Goal: Information Seeking & Learning: Learn about a topic

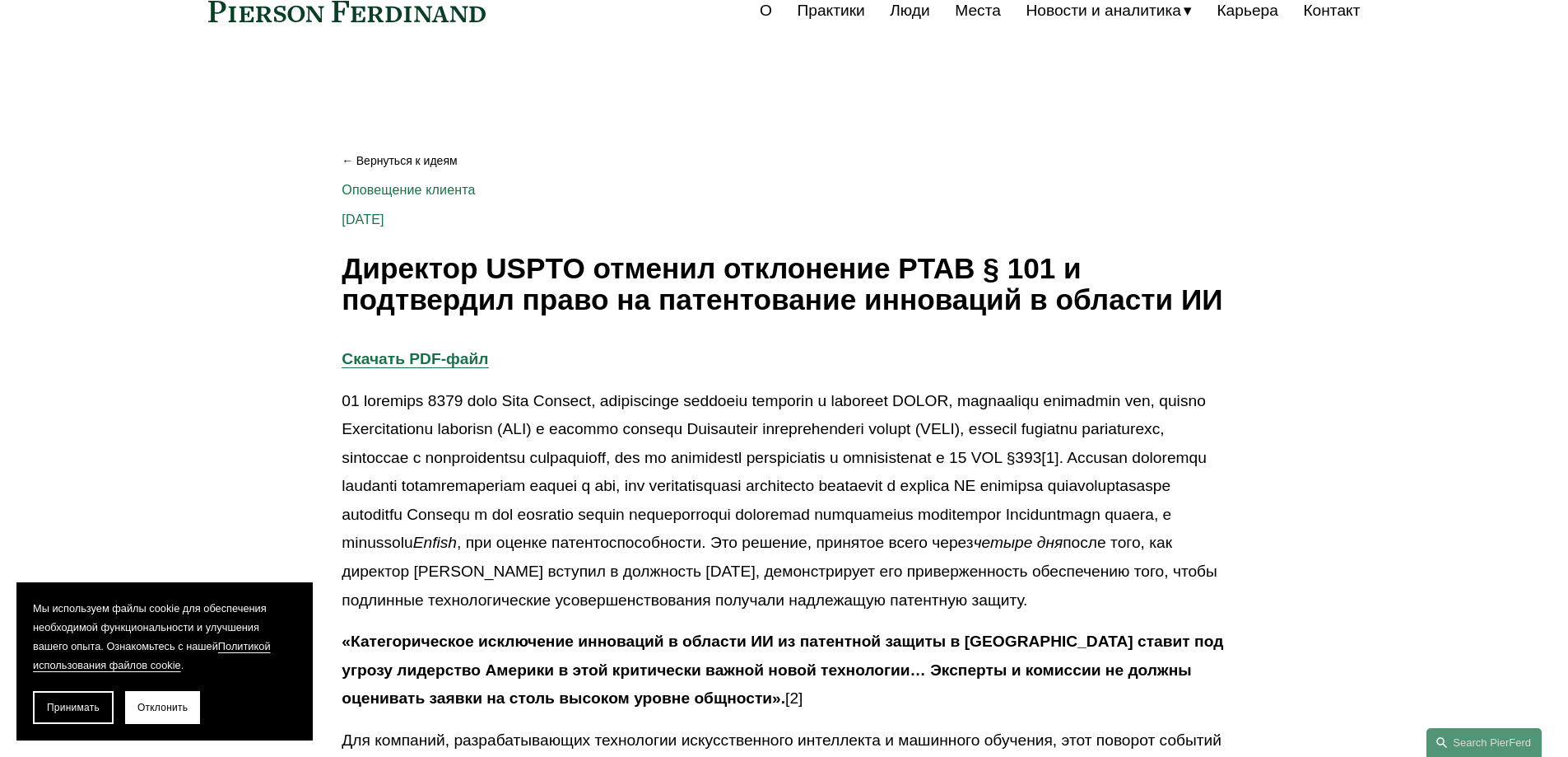
scroll to position [164, 0]
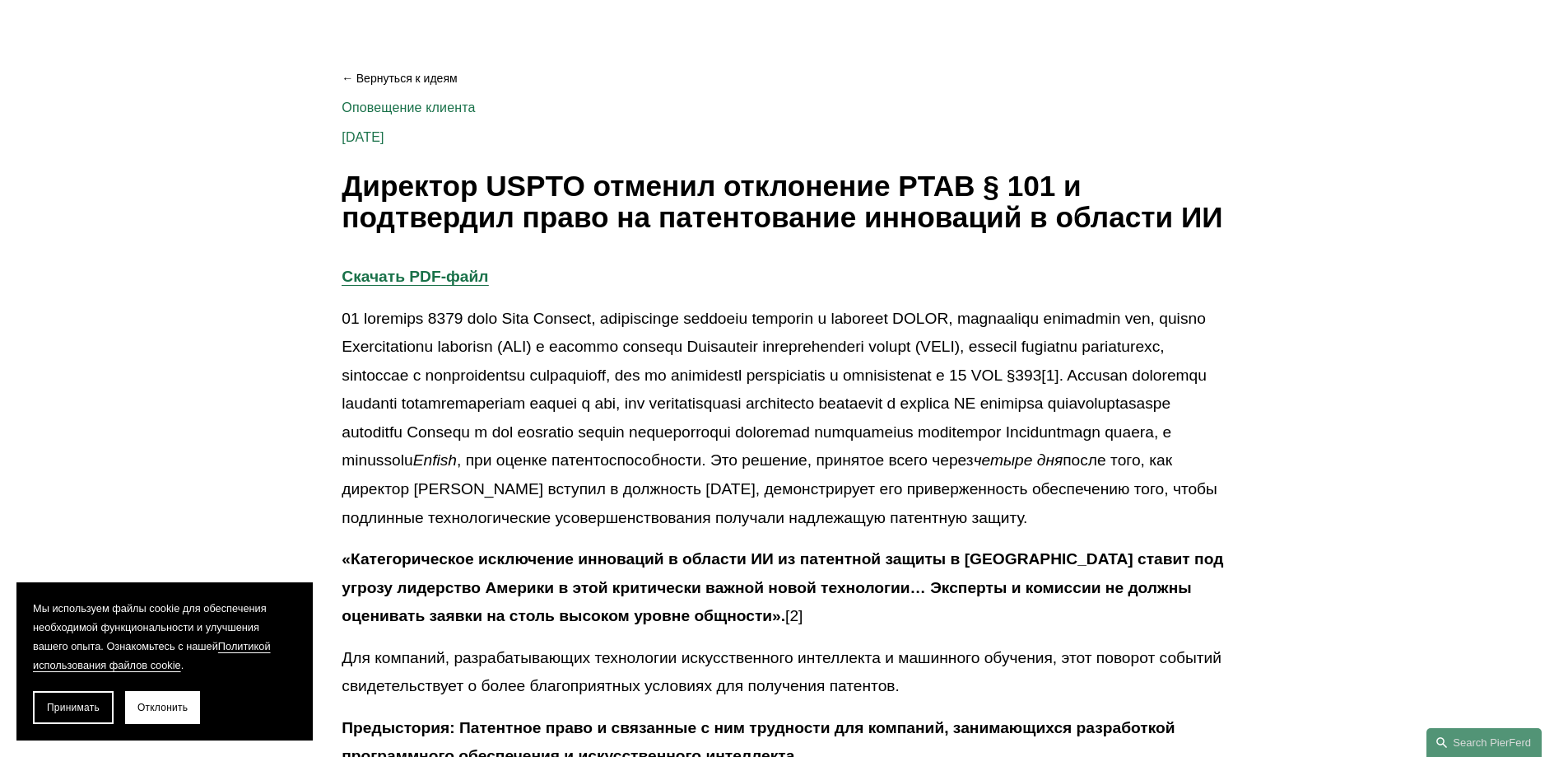
click at [346, 175] on font "Директор USPTO отменил отклонение PTAB § 101 и подтвердил право на патентование…" at bounding box center [781, 202] width 880 height 65
click at [346, 180] on font "Директор USPTO отменил отклонение PTAB § 101 и подтвердил право на патентование…" at bounding box center [781, 202] width 880 height 65
click at [146, 709] on font "Отклонить" at bounding box center [163, 707] width 50 height 11
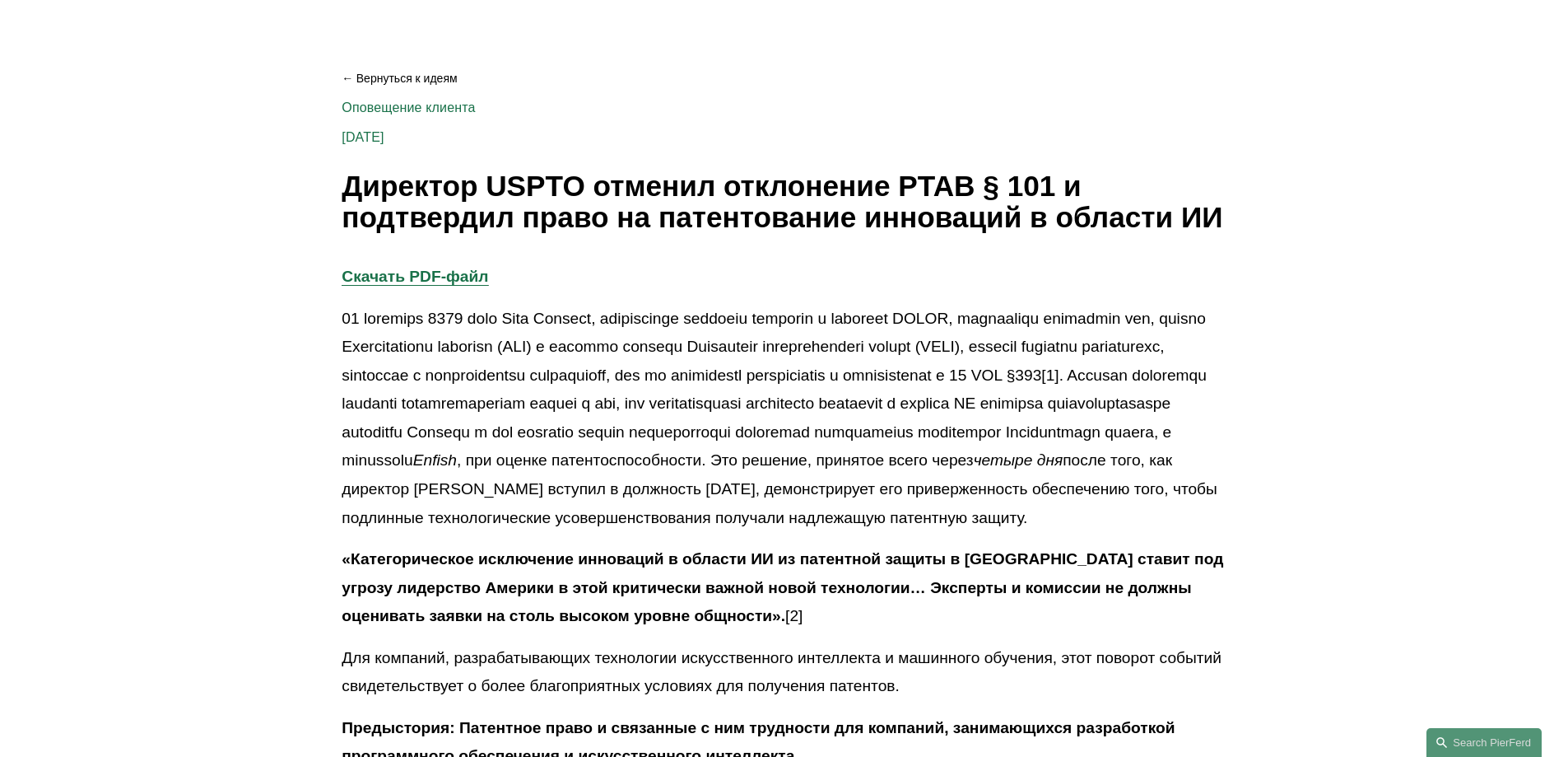
click at [341, 180] on font "Директор USPTO отменил отклонение PTAB § 101 и подтвердил право на патентование…" at bounding box center [781, 202] width 880 height 65
click at [345, 174] on font "Директор USPTO отменил отклонение PTAB § 101 и подтвердил право на патентование…" at bounding box center [781, 202] width 880 height 65
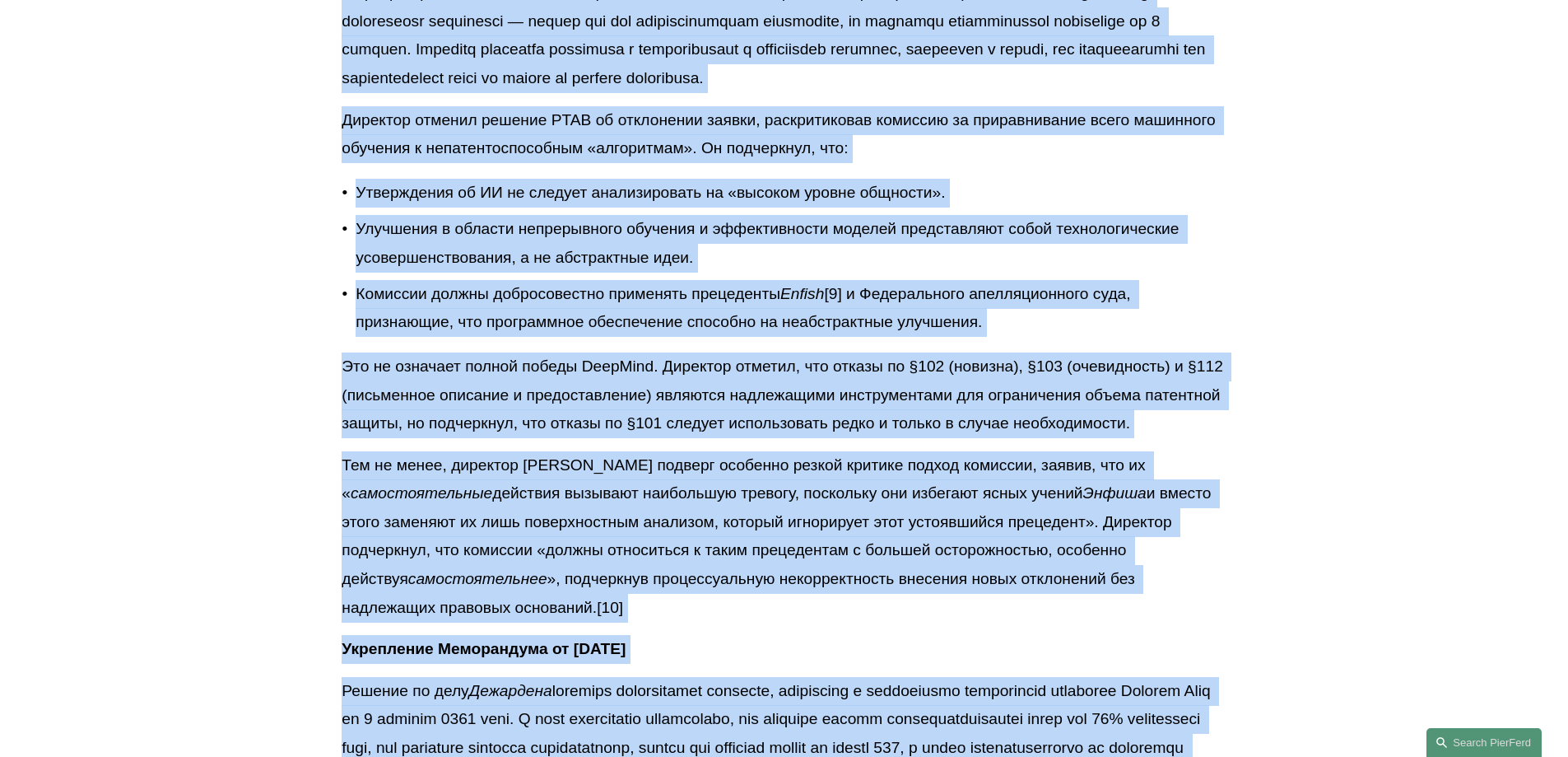
drag, startPoint x: 345, startPoint y: 174, endPoint x: 1258, endPoint y: 789, distance: 1100.8
click at [1258, 756] on html "0 PierFerd отмечает 250-ю годовщину со дня основания компании Перейти к содержа…" at bounding box center [784, 719] width 1568 height 5135
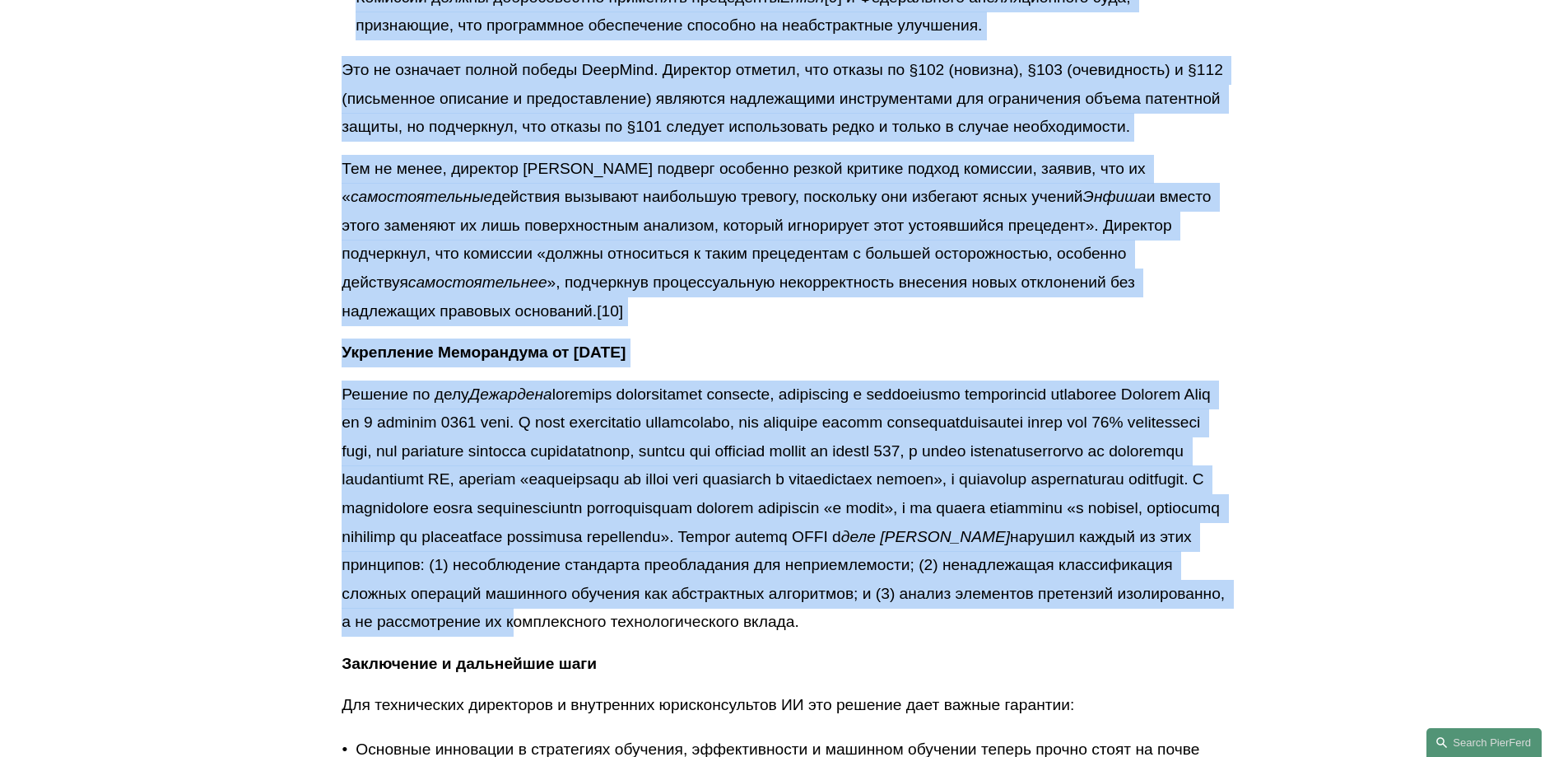
copy div "Loremips DOLOR sitamet consectetu ADIP § 123 e seddoeiusm tempo in utlaboreetdo…"
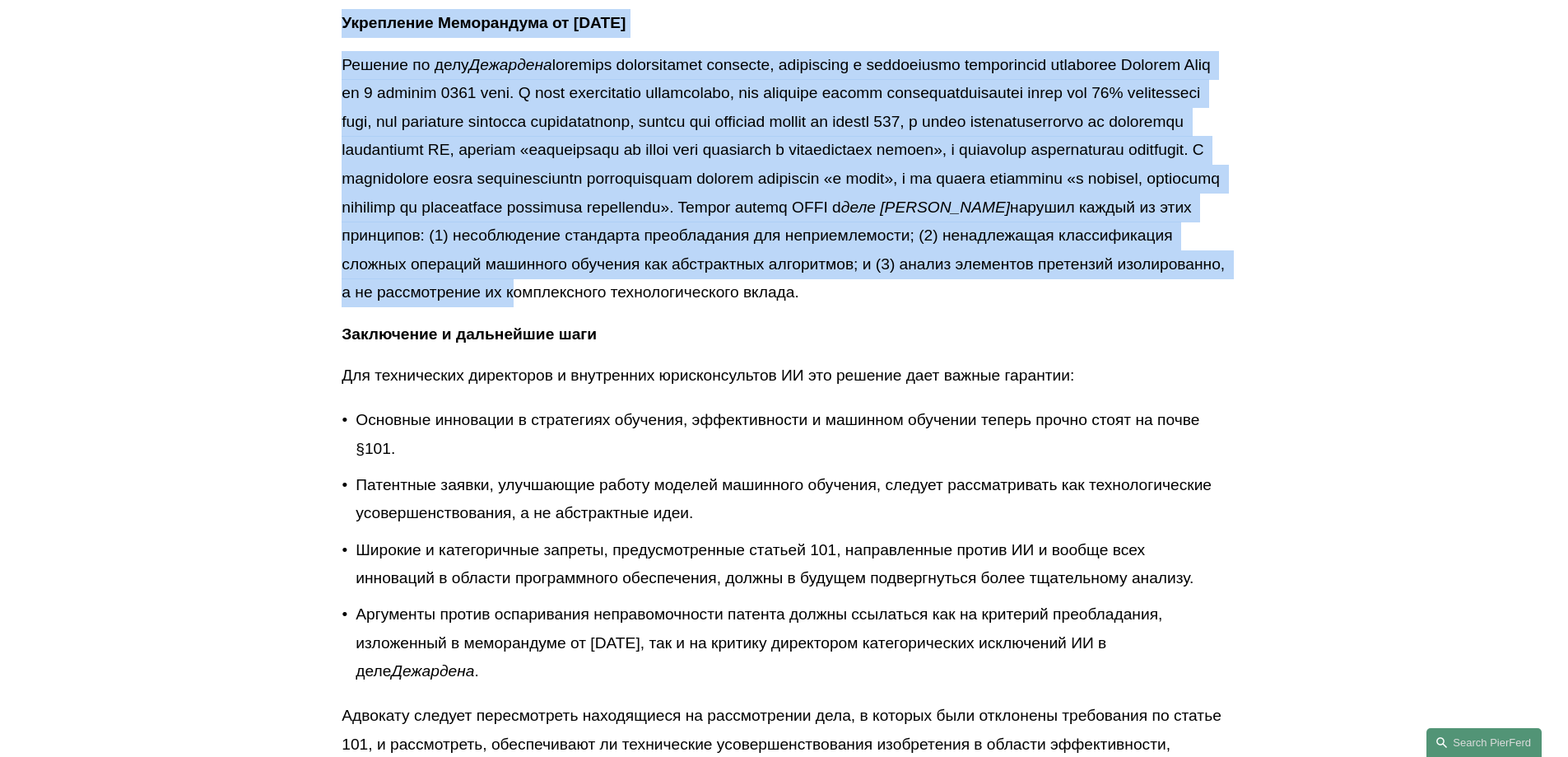
click at [780, 302] on font "нарушил каждый из этих принципов: (1) несоблюдение стандарта преобладания для н…" at bounding box center [785, 249] width 887 height 103
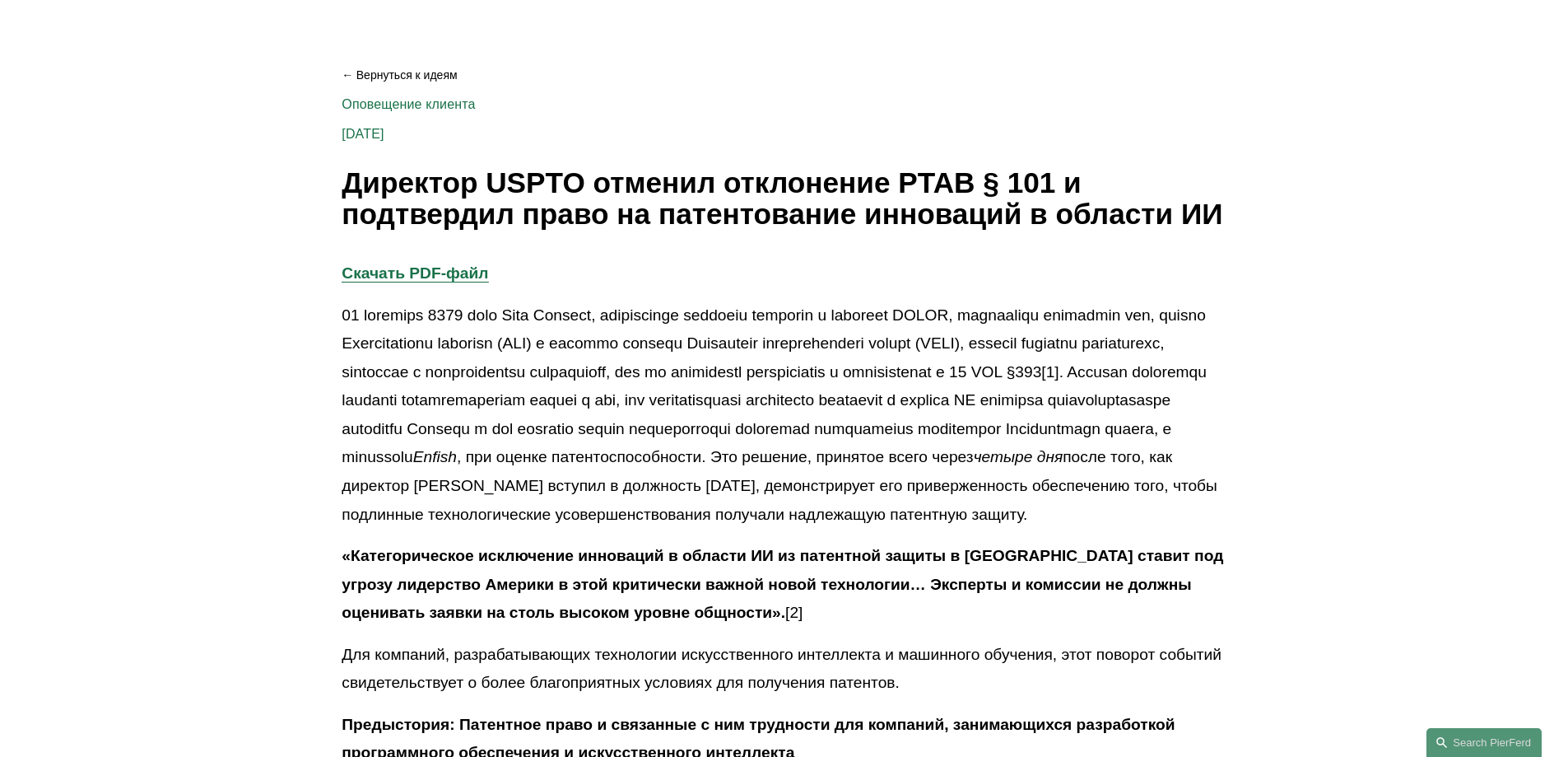
scroll to position [0, 0]
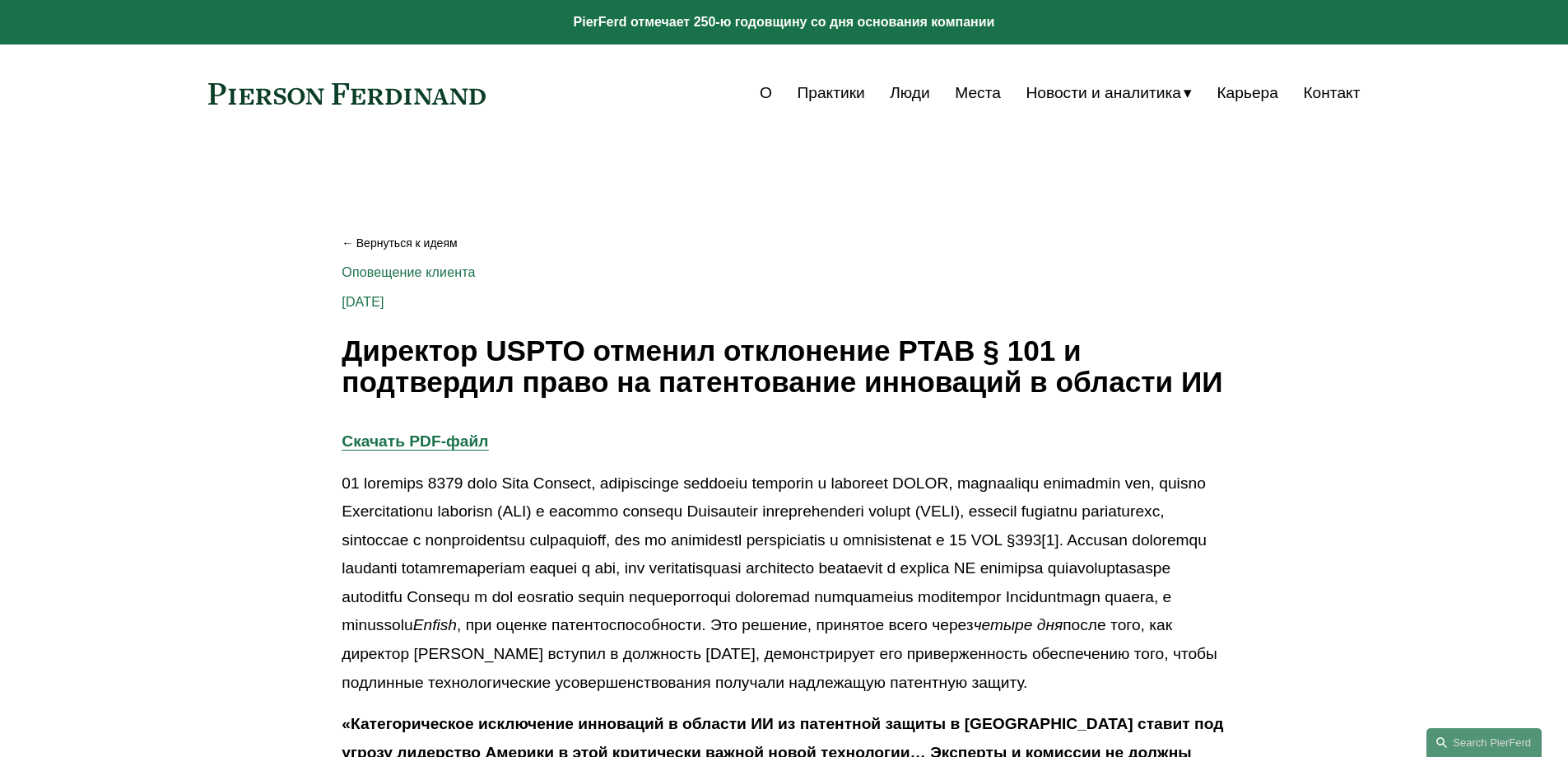
click at [343, 338] on font "Директор USPTO отменил отклонение PTAB § 101 и подтвердил право на патентование…" at bounding box center [781, 366] width 880 height 65
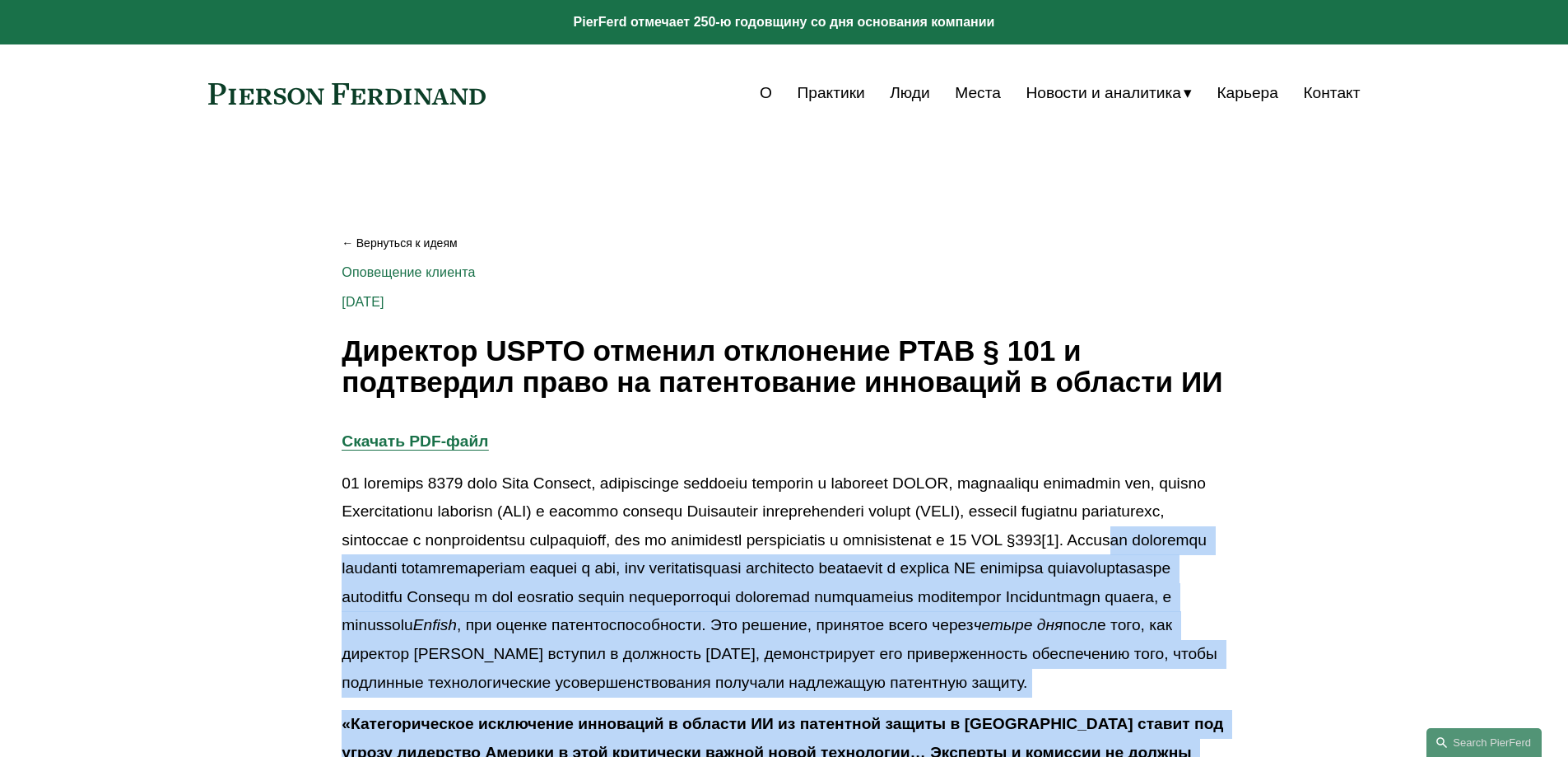
scroll to position [16, 0]
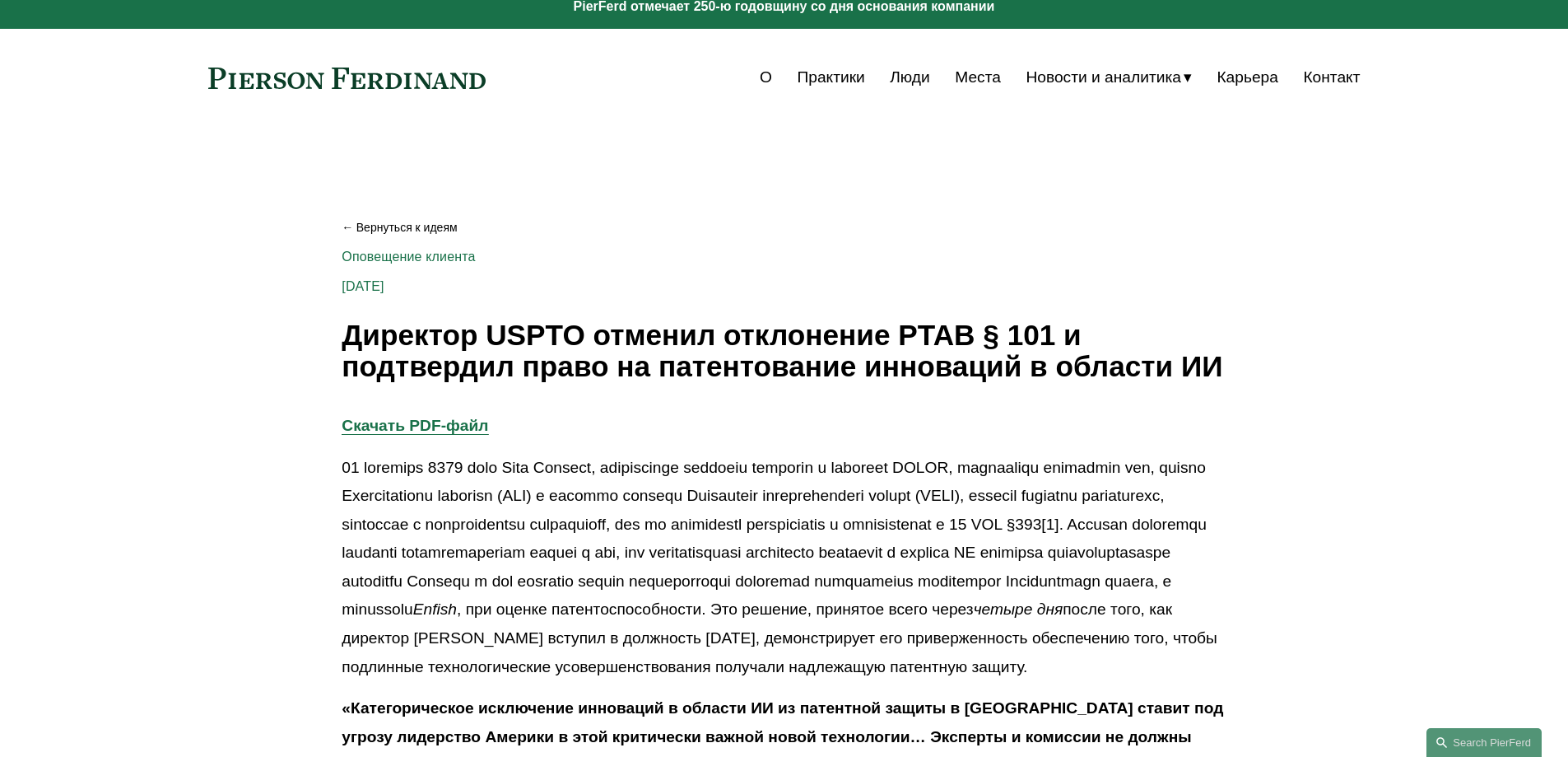
click at [347, 325] on font "Директор USPTO отменил отклонение PTAB § 101 и подтвердил право на патентование…" at bounding box center [781, 350] width 880 height 65
click at [346, 331] on font "Директор USPTO отменил отклонение PTAB § 101 и подтвердил право на патентование…" at bounding box center [781, 350] width 880 height 65
click at [345, 325] on font "Директор USPTO отменил отклонение PTAB § 101 и подтвердил право на патентование…" at bounding box center [781, 350] width 880 height 65
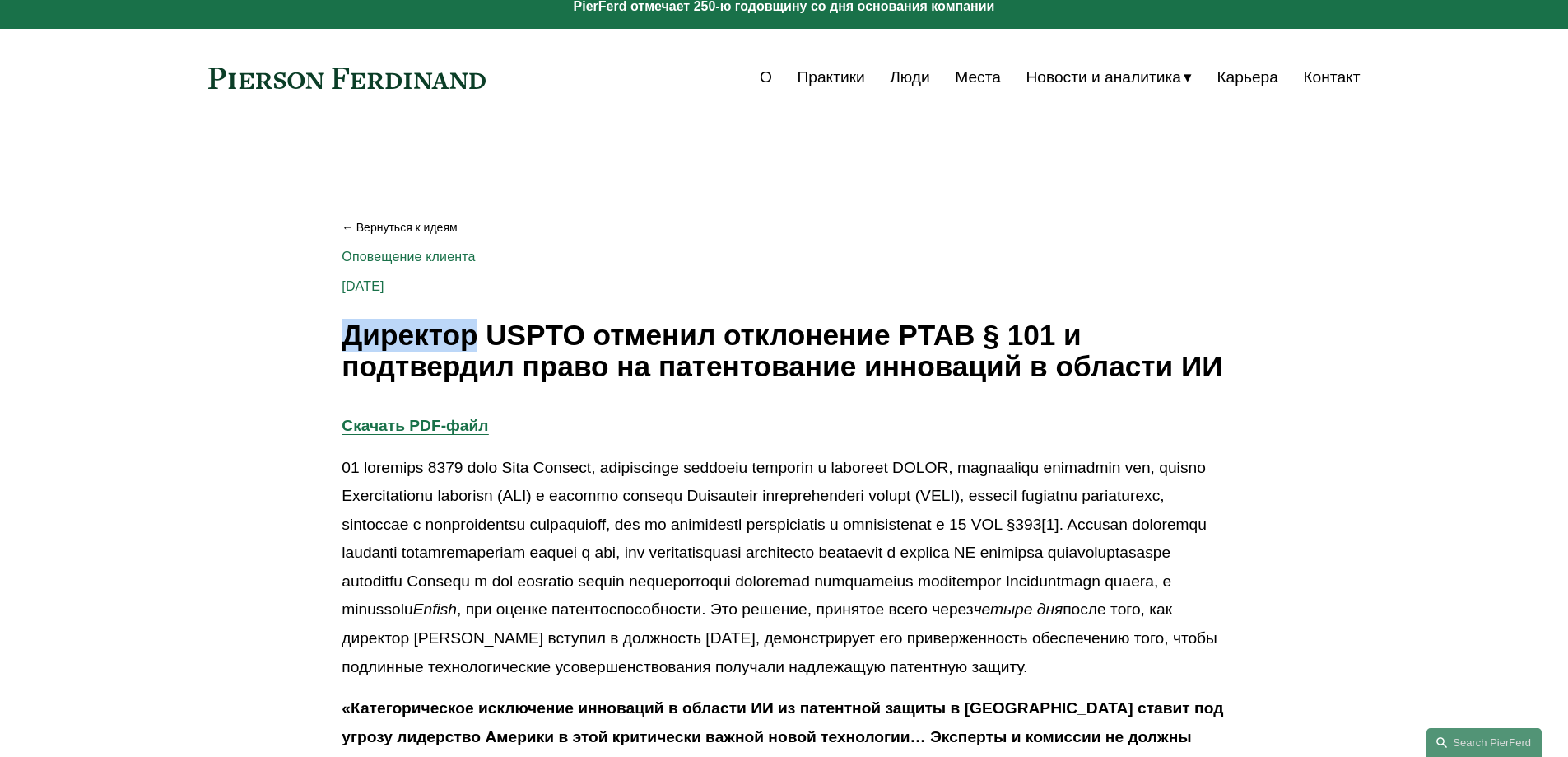
click at [346, 325] on font "Директор USPTO отменил отклонение PTAB § 101 и подтвердил право на патентование…" at bounding box center [781, 350] width 880 height 65
click at [346, 330] on font "Директор USPTO отменил отклонение PTAB § 101 и подтвердил право на патентование…" at bounding box center [781, 350] width 880 height 65
click at [414, 421] on font "Скачать PDF-файл" at bounding box center [415, 425] width 147 height 18
click at [345, 328] on font "Директор USPTO отменил отклонение PTAB § 101 и подтвердил право на патентование…" at bounding box center [781, 350] width 880 height 65
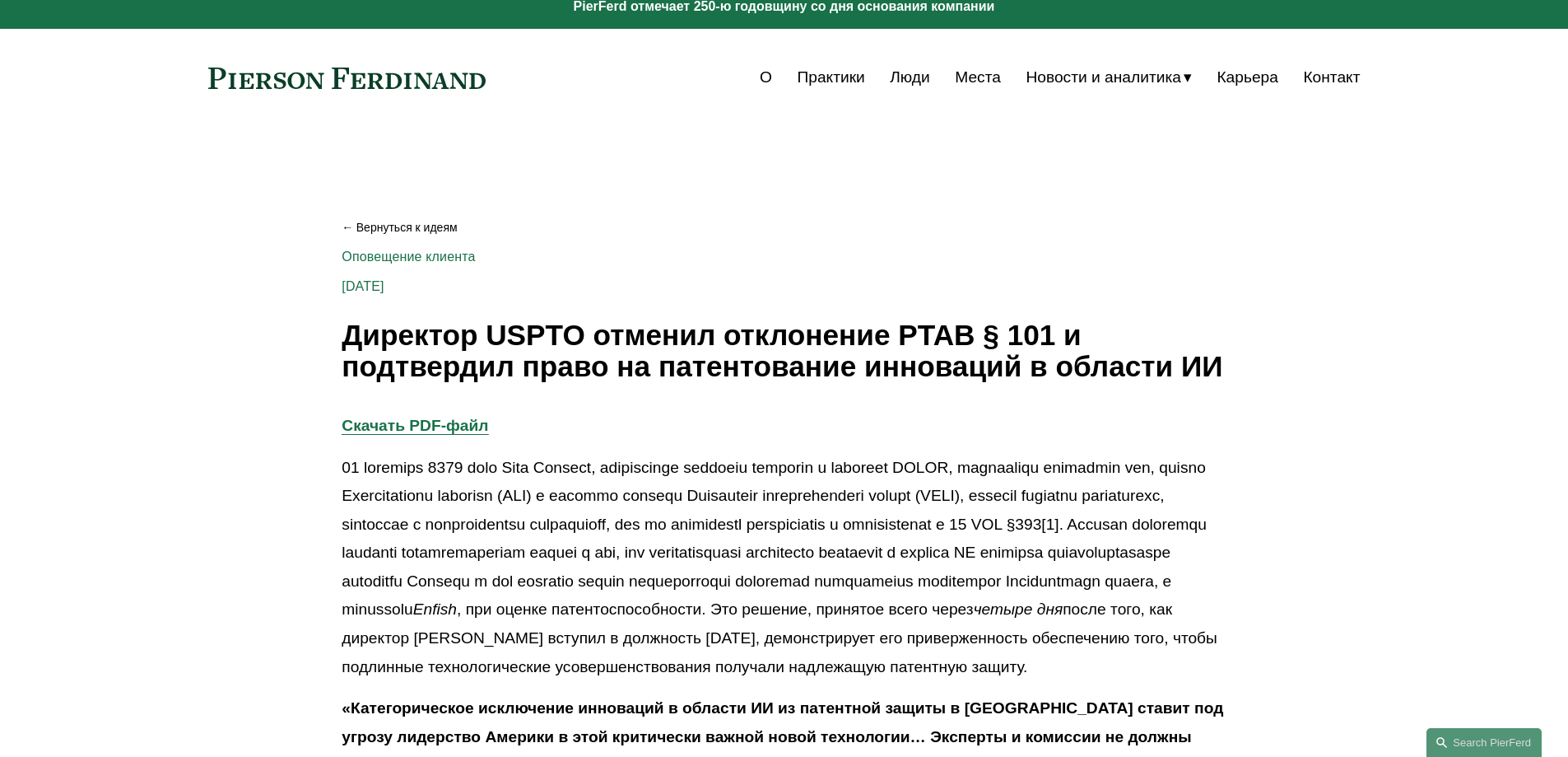
click at [345, 328] on font "Директор USPTO отменил отклонение PTAB § 101 и подтвердил право на патентование…" at bounding box center [781, 350] width 880 height 65
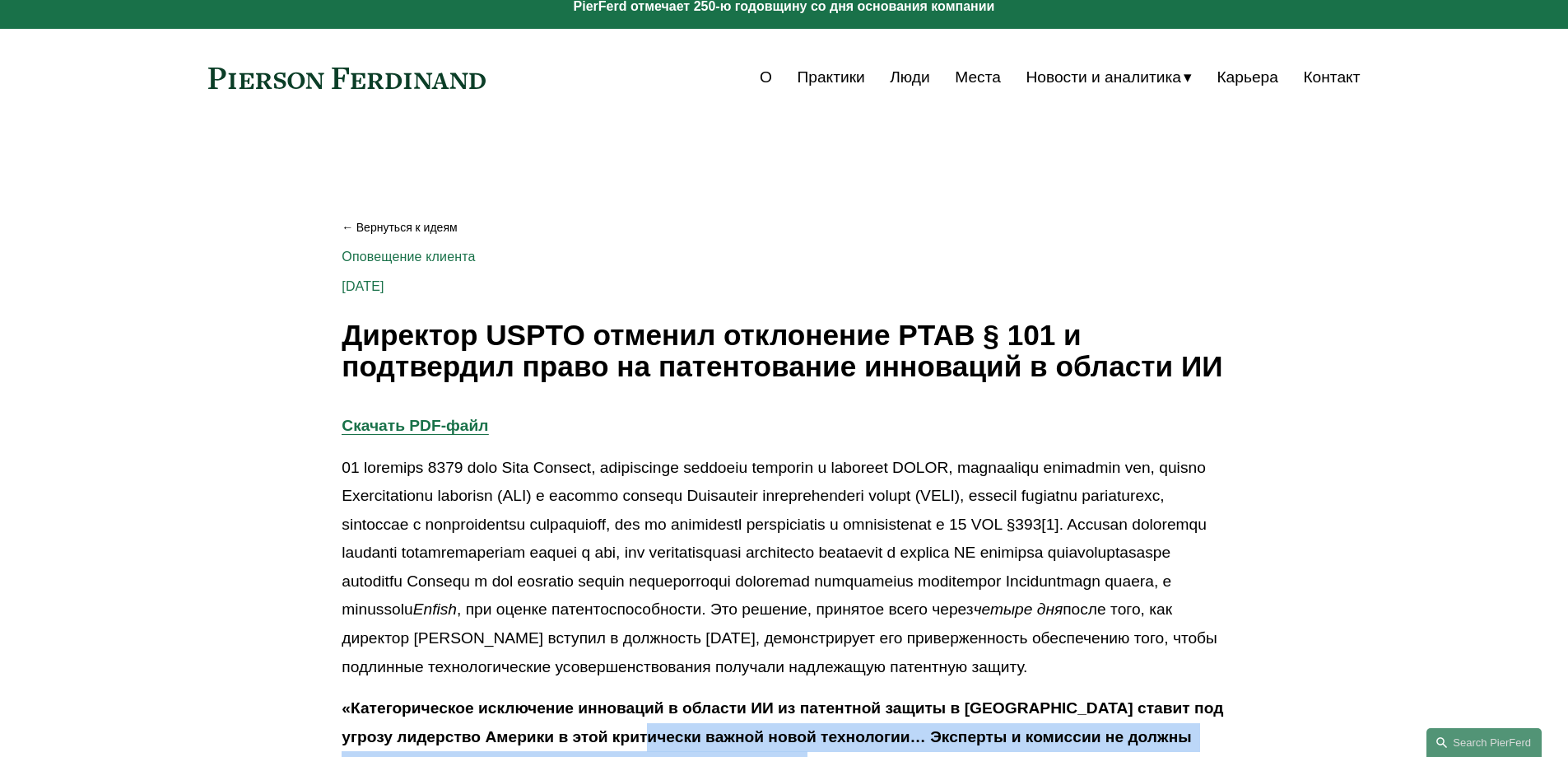
scroll to position [235, 0]
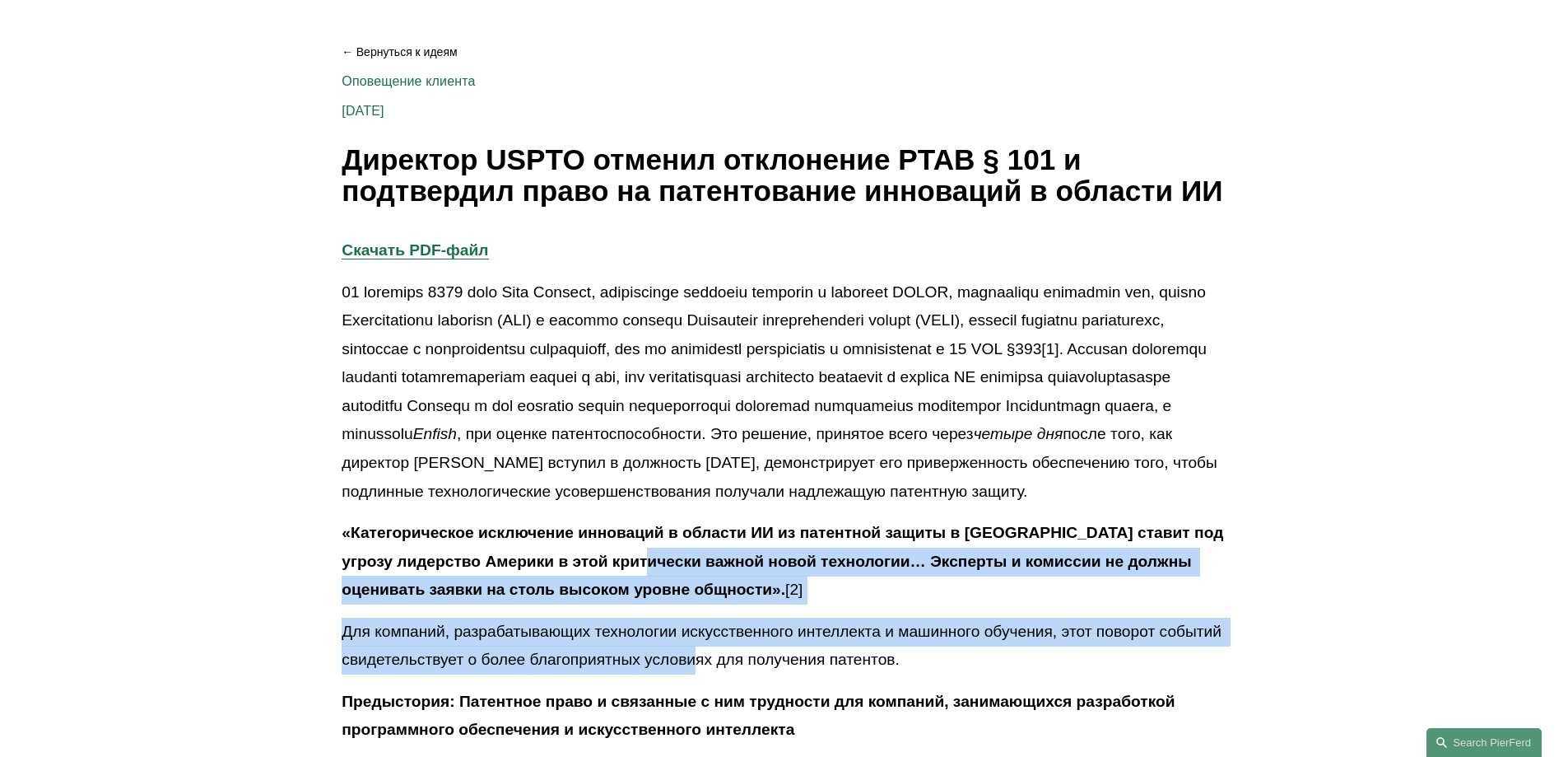
drag, startPoint x: 680, startPoint y: 765, endPoint x: 718, endPoint y: 789, distance: 44.9
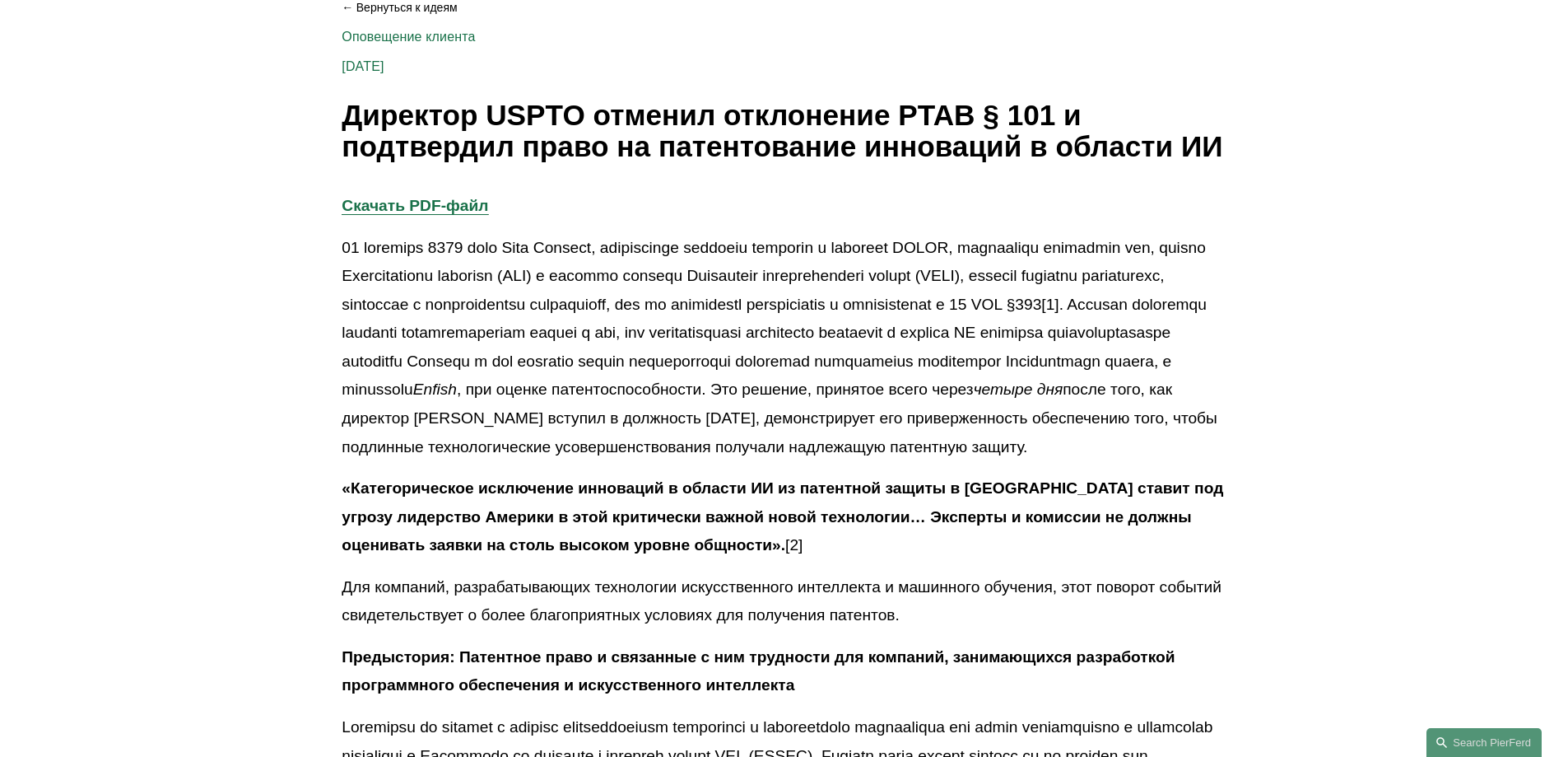
click at [342, 114] on font "Директор USPTO отменил отклонение PTAB § 101 и подтвердил право на патентование…" at bounding box center [781, 131] width 880 height 65
click at [345, 111] on font "Директор USPTO отменил отклонение PTAB § 101 и подтвердил право на патентование…" at bounding box center [781, 131] width 880 height 65
click at [345, 111] on font "Директор USPTO отменил отклонение PTAB § 101 и подтвердил право на патентование…" at bounding box center [781, 131] width 880 height 65
drag, startPoint x: 345, startPoint y: 111, endPoint x: 366, endPoint y: 128, distance: 27.0
click at [366, 128] on font "Директор USPTO отменил отклонение PTAB § 101 и подтвердил право на патентование…" at bounding box center [781, 131] width 880 height 65
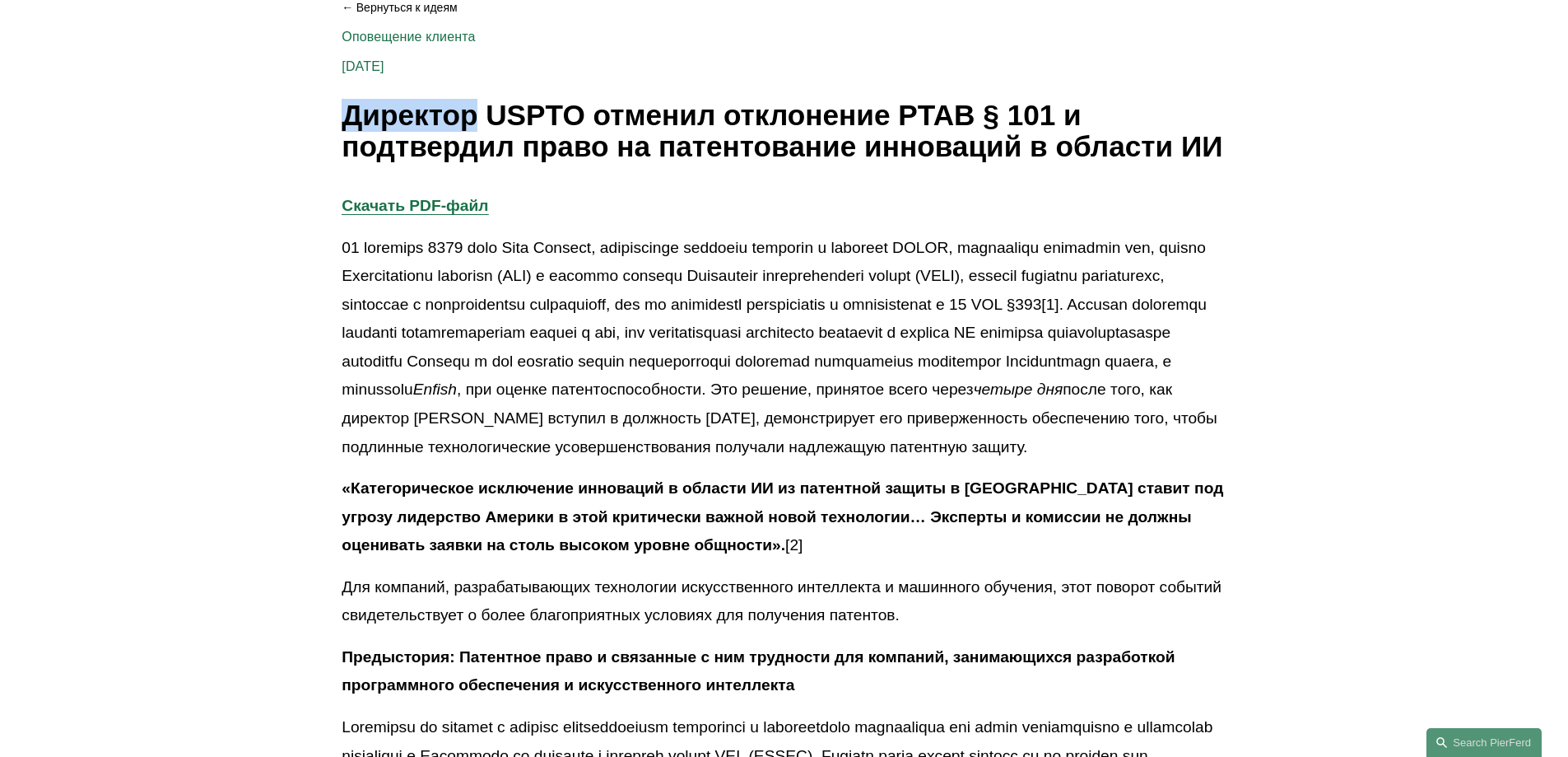
click at [352, 111] on font "Директор USPTO отменил отклонение PTAB § 101 и подтвердил право на патентование…" at bounding box center [781, 131] width 880 height 65
click at [346, 111] on font "Директор USPTO отменил отклонение PTAB § 101 и подтвердил право на патентование…" at bounding box center [781, 131] width 880 height 65
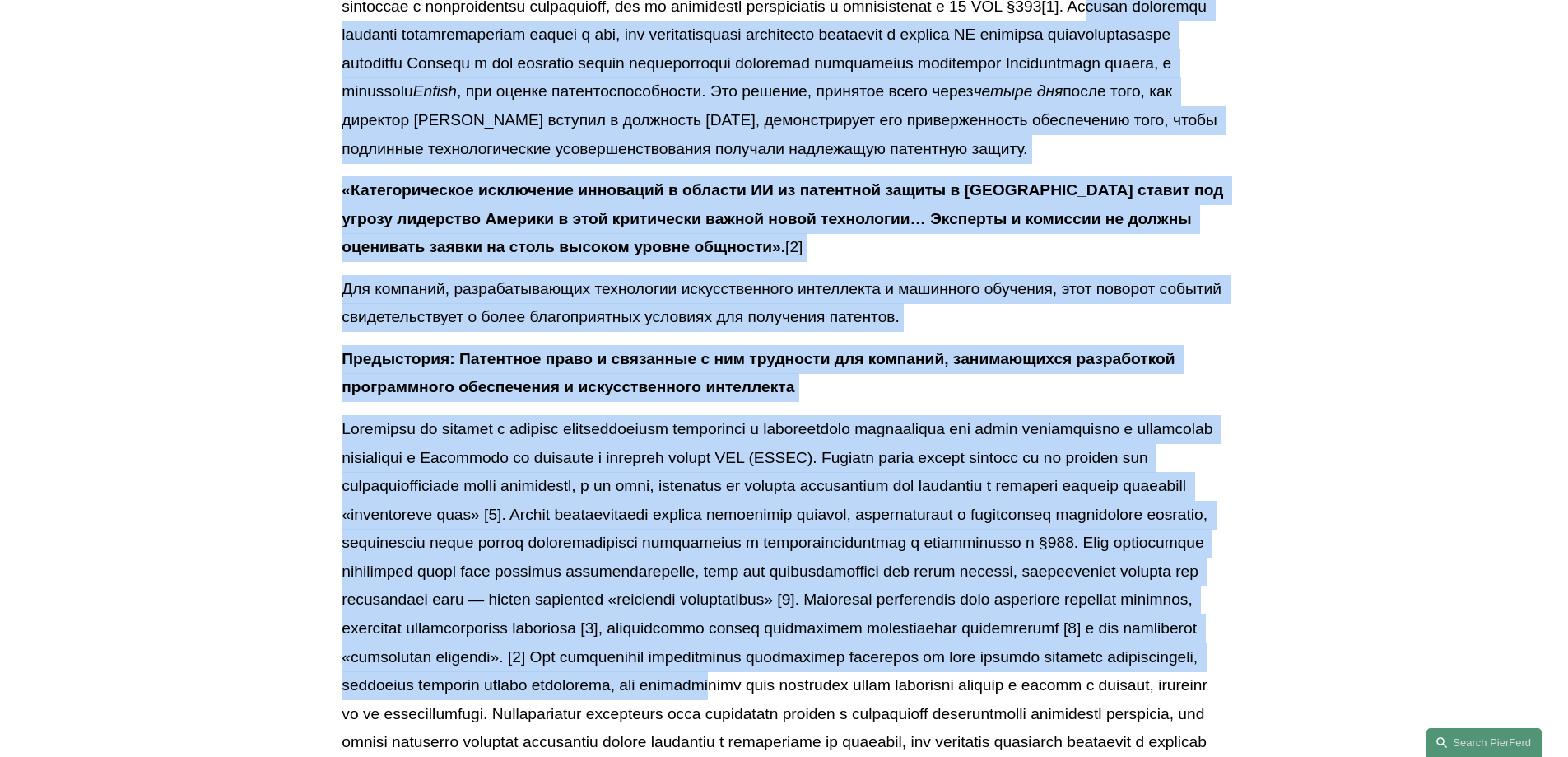
drag, startPoint x: 569, startPoint y: 457, endPoint x: 977, endPoint y: 789, distance: 526.0
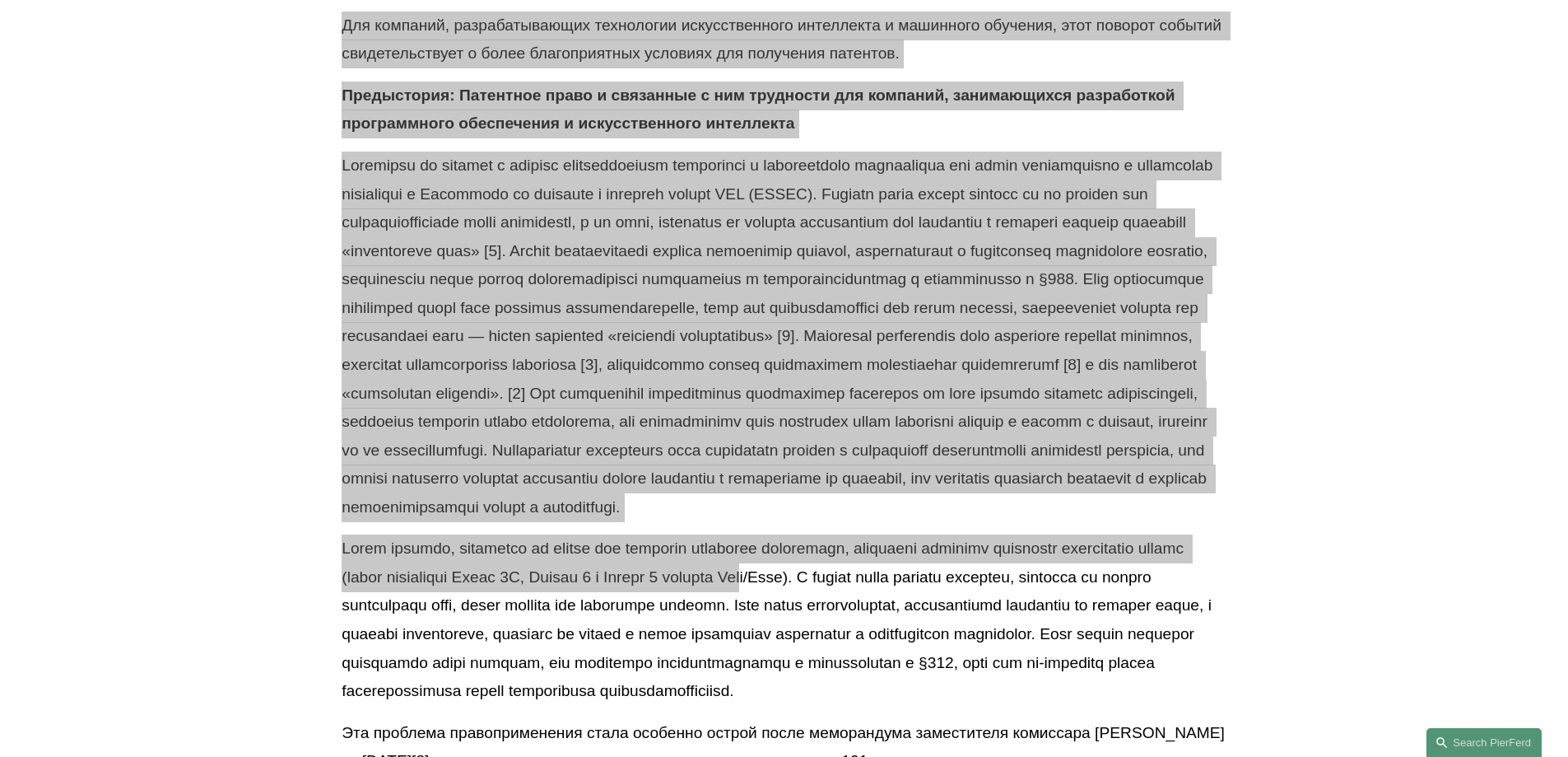
scroll to position [715, 0]
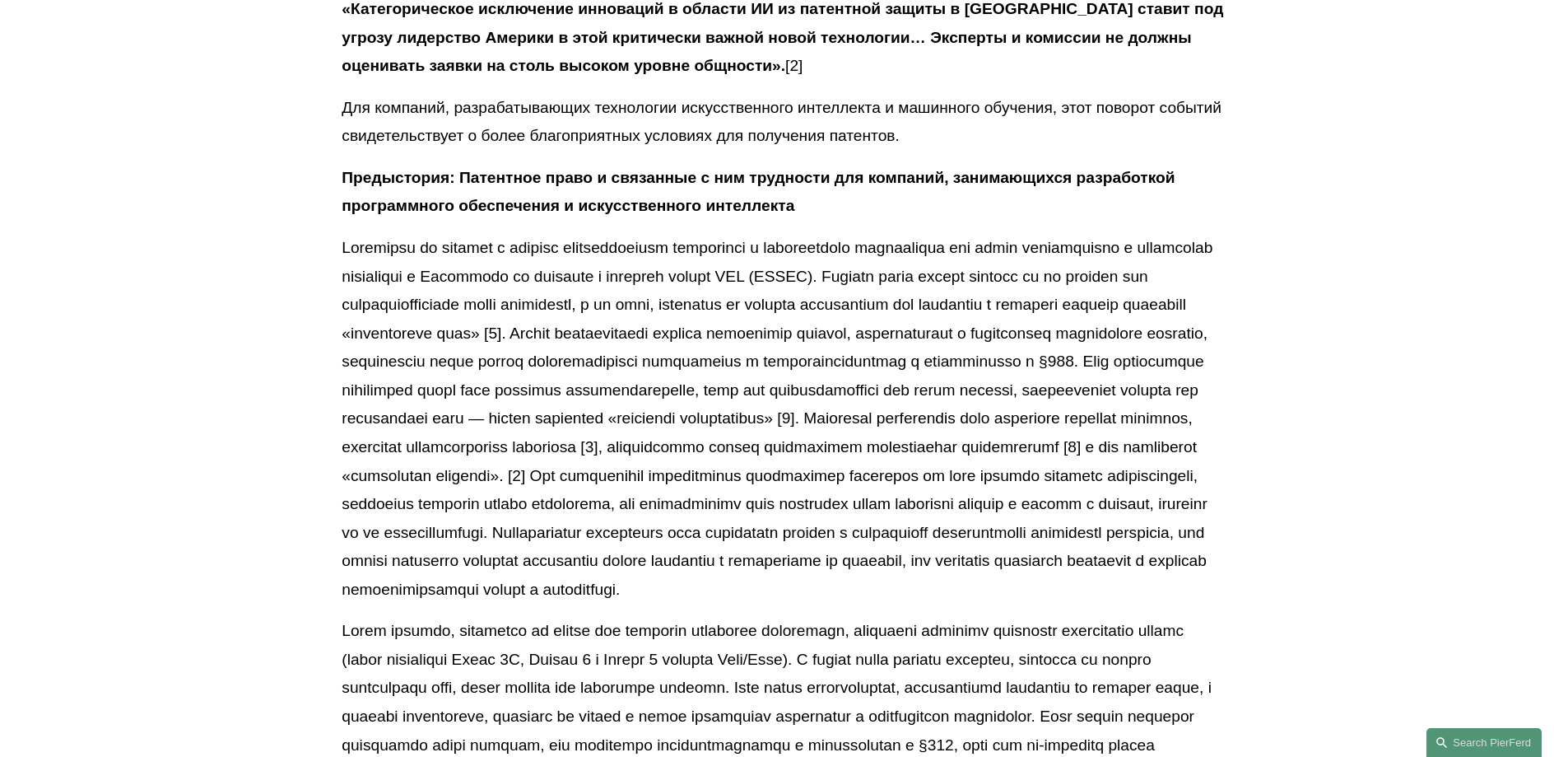
scroll to position [221, 0]
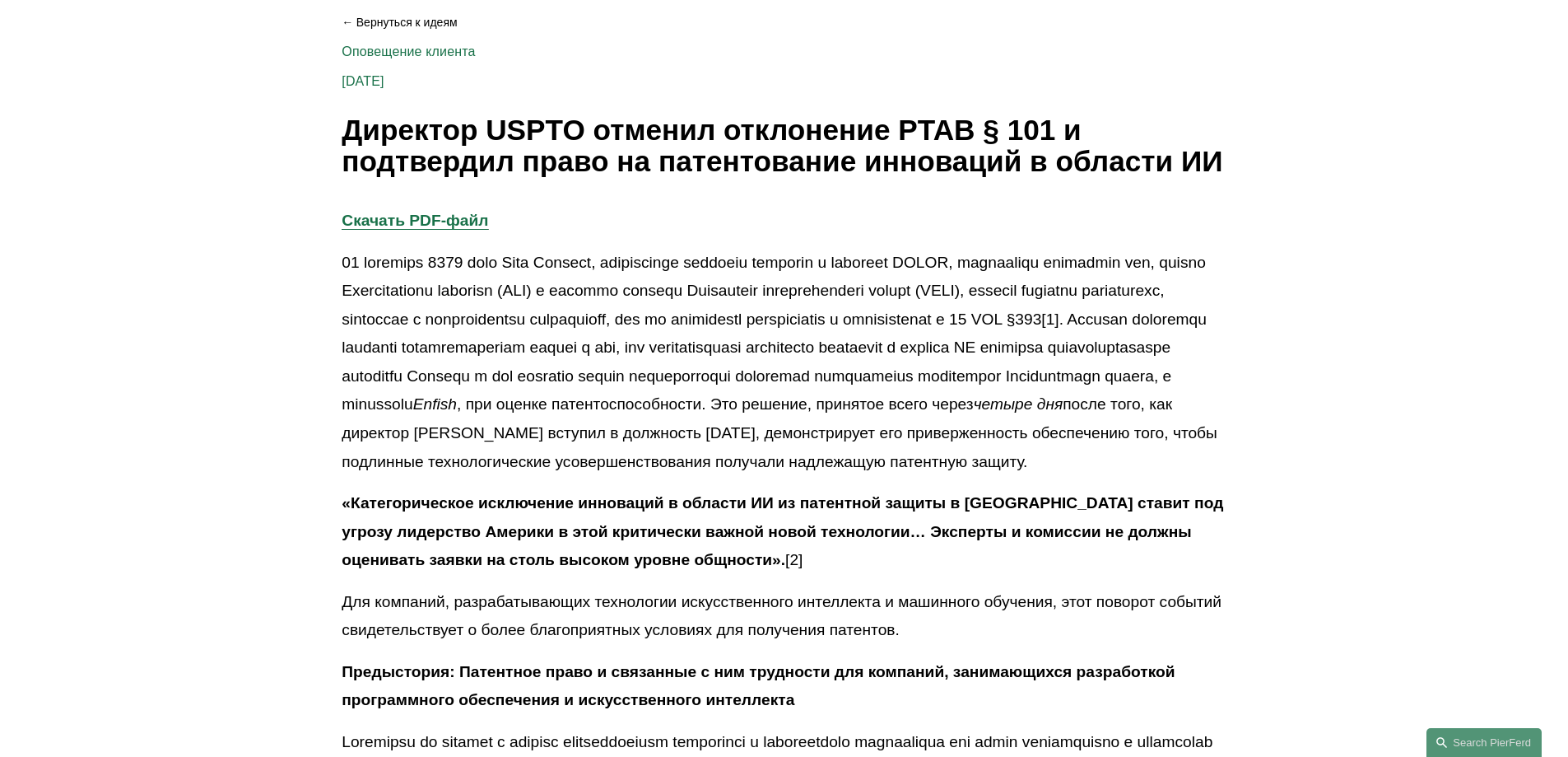
click at [345, 117] on font "Директор USPTO отменил отклонение PTAB § 101 и подтвердил право на патентование…" at bounding box center [781, 146] width 880 height 65
click at [346, 123] on font "Директор USPTO отменил отклонение PTAB § 101 и подтвердил право на патентование…" at bounding box center [781, 146] width 880 height 65
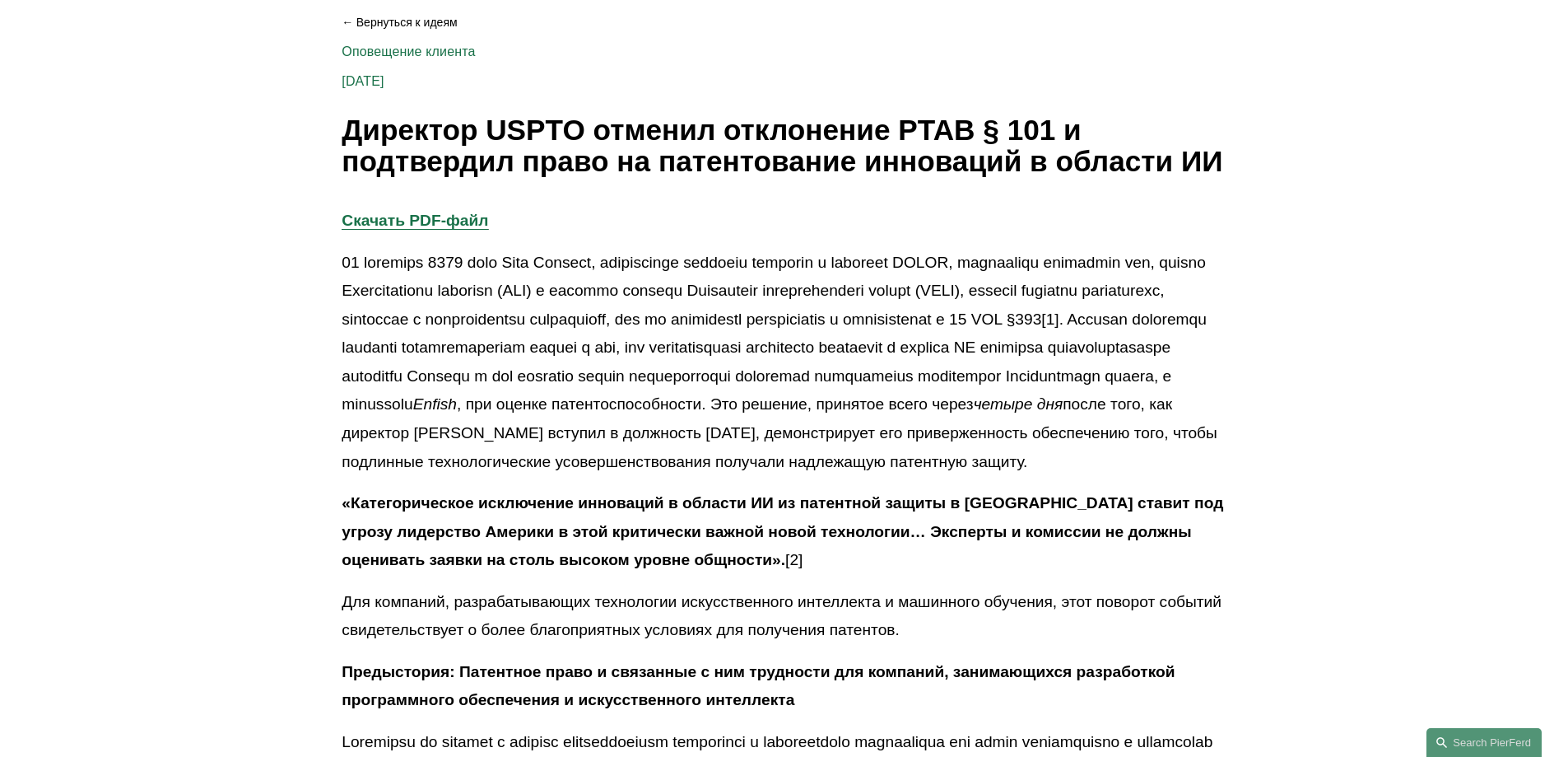
click at [348, 120] on font "Директор USPTO отменил отклонение PTAB § 101 и подтвердил право на патентование…" at bounding box center [781, 146] width 880 height 65
click at [346, 120] on font "Директор USPTO отменил отклонение PTAB § 101 и подтвердил право на патентование…" at bounding box center [781, 146] width 880 height 65
click at [345, 120] on font "Директор USPTO отменил отклонение PTAB § 101 и подтвердил право на патентование…" at bounding box center [781, 146] width 880 height 65
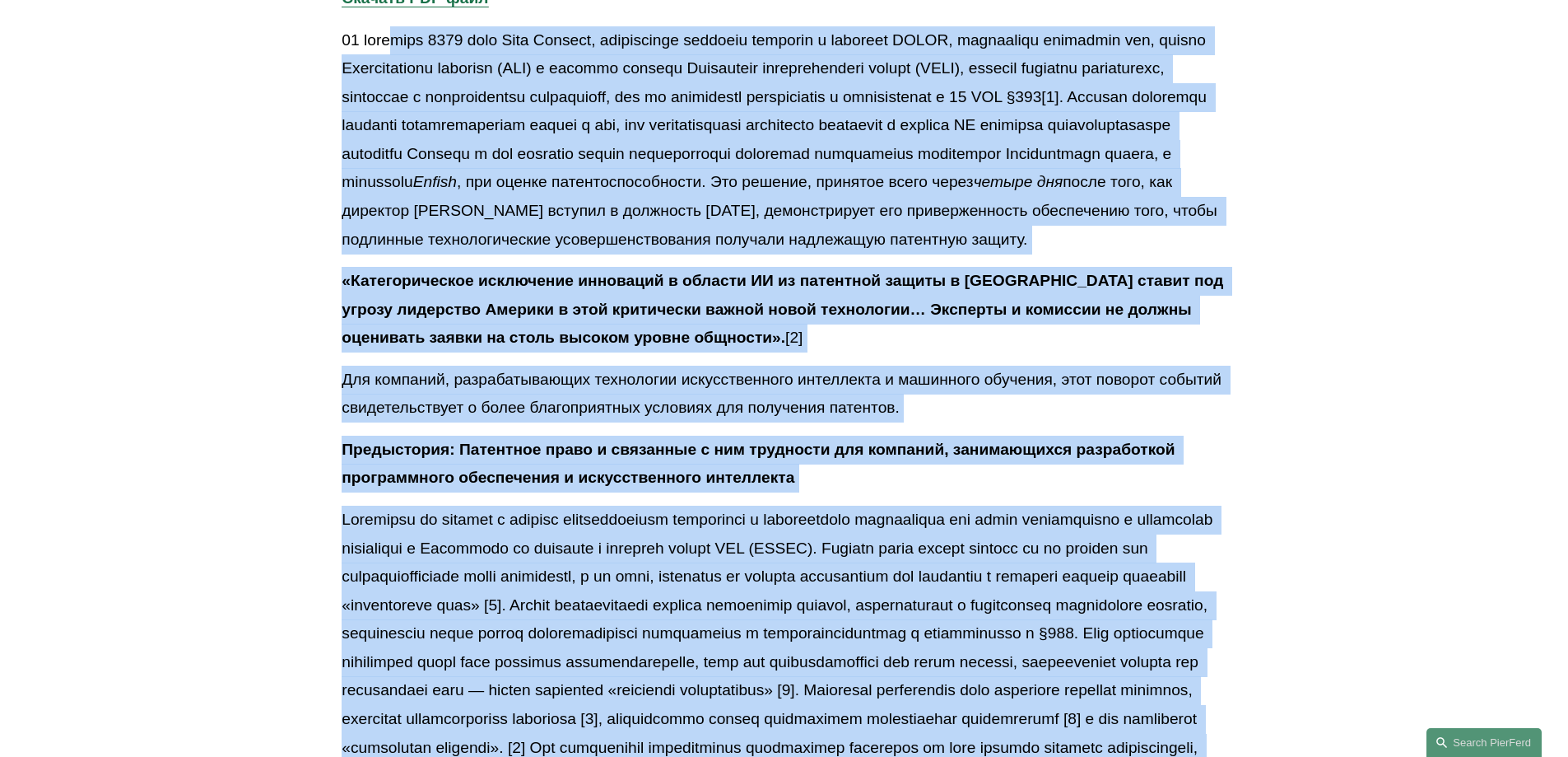
drag, startPoint x: 416, startPoint y: 314, endPoint x: 610, endPoint y: 789, distance: 513.1
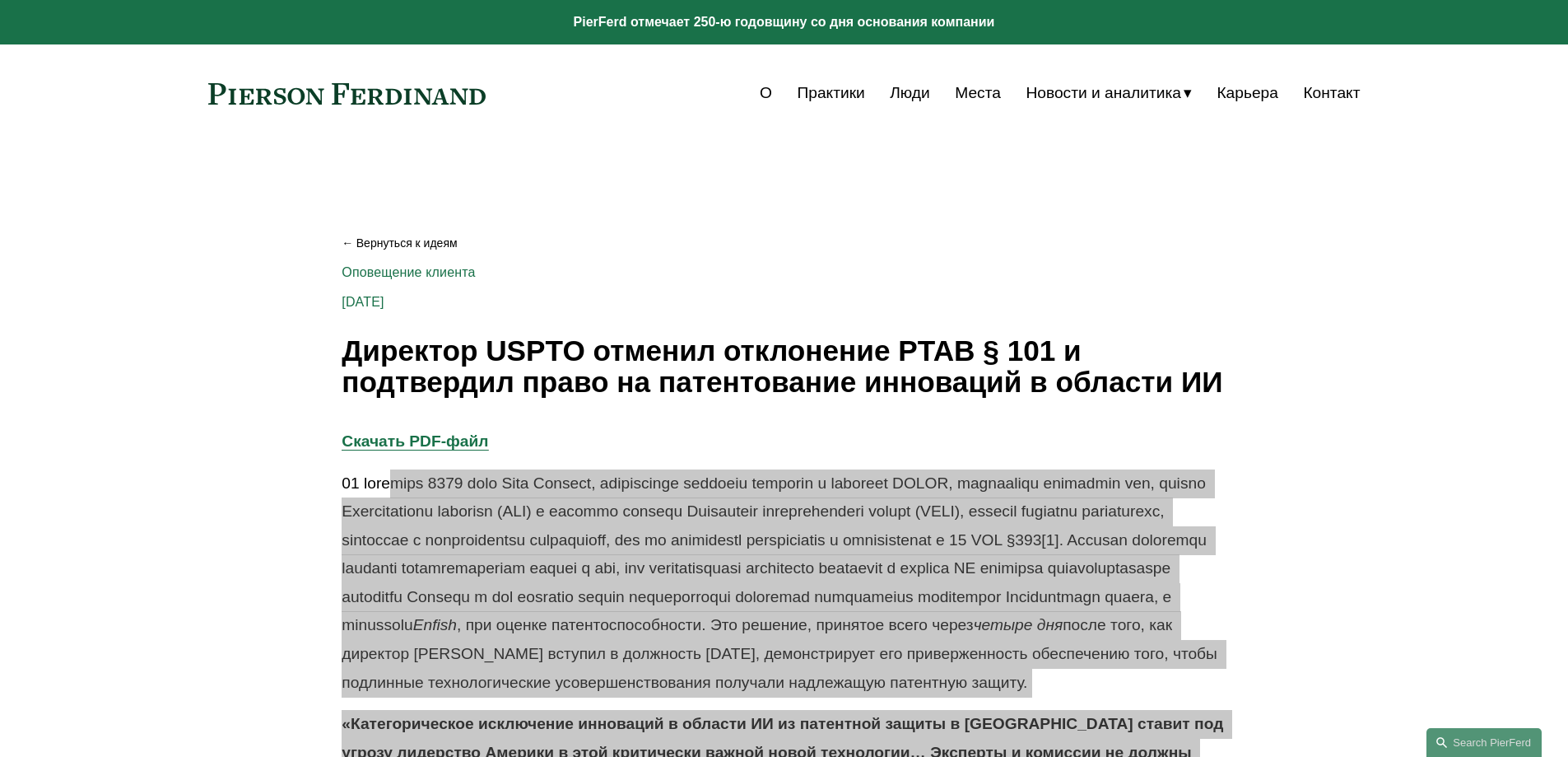
scroll to position [247, 0]
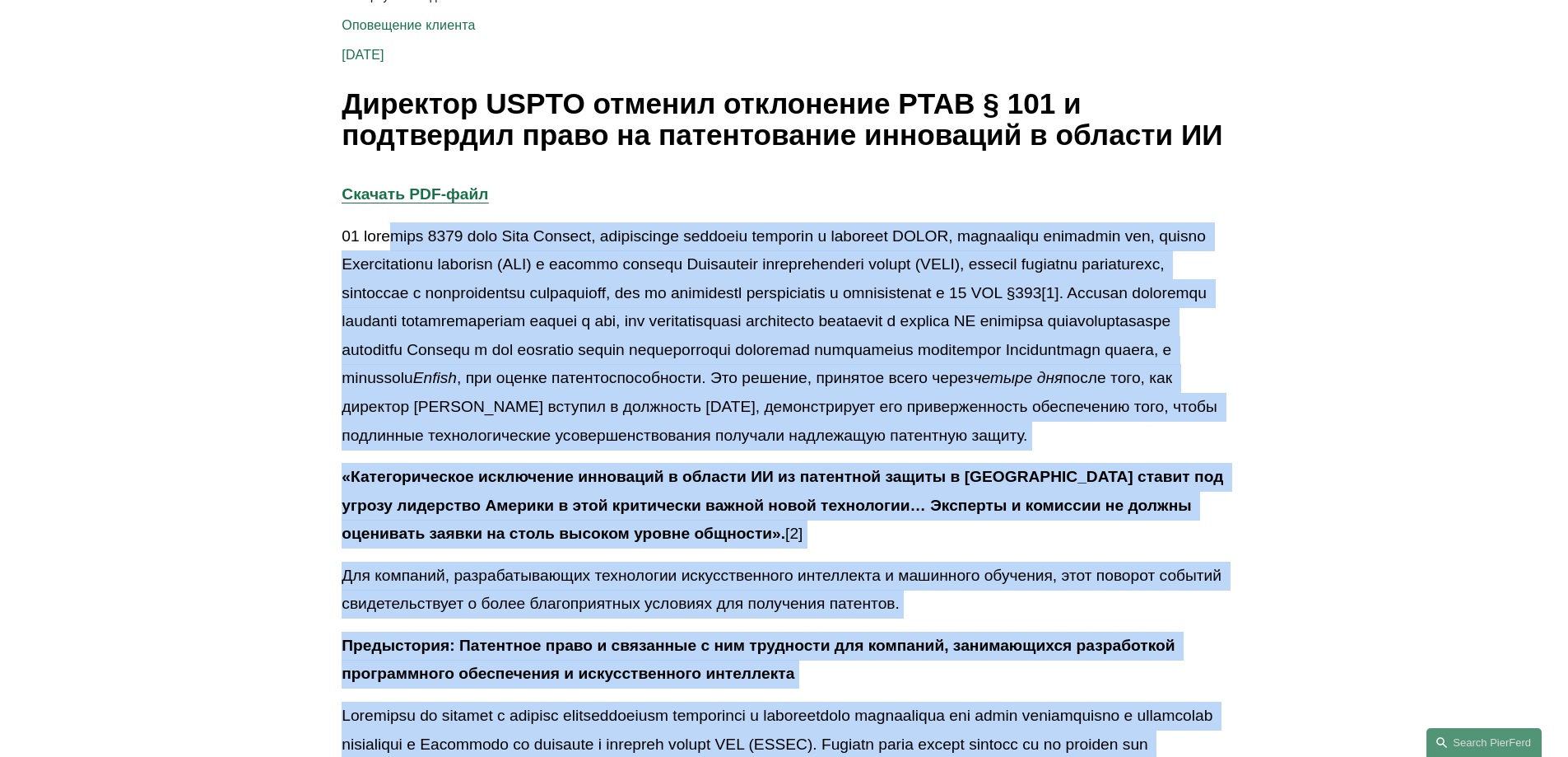
copy div "lore 8658 ipsu Dolo Sitamet, consectetur adipisci elitsedd e temporin UTLAB, et…"
click at [705, 352] on font at bounding box center [775, 307] width 869 height 160
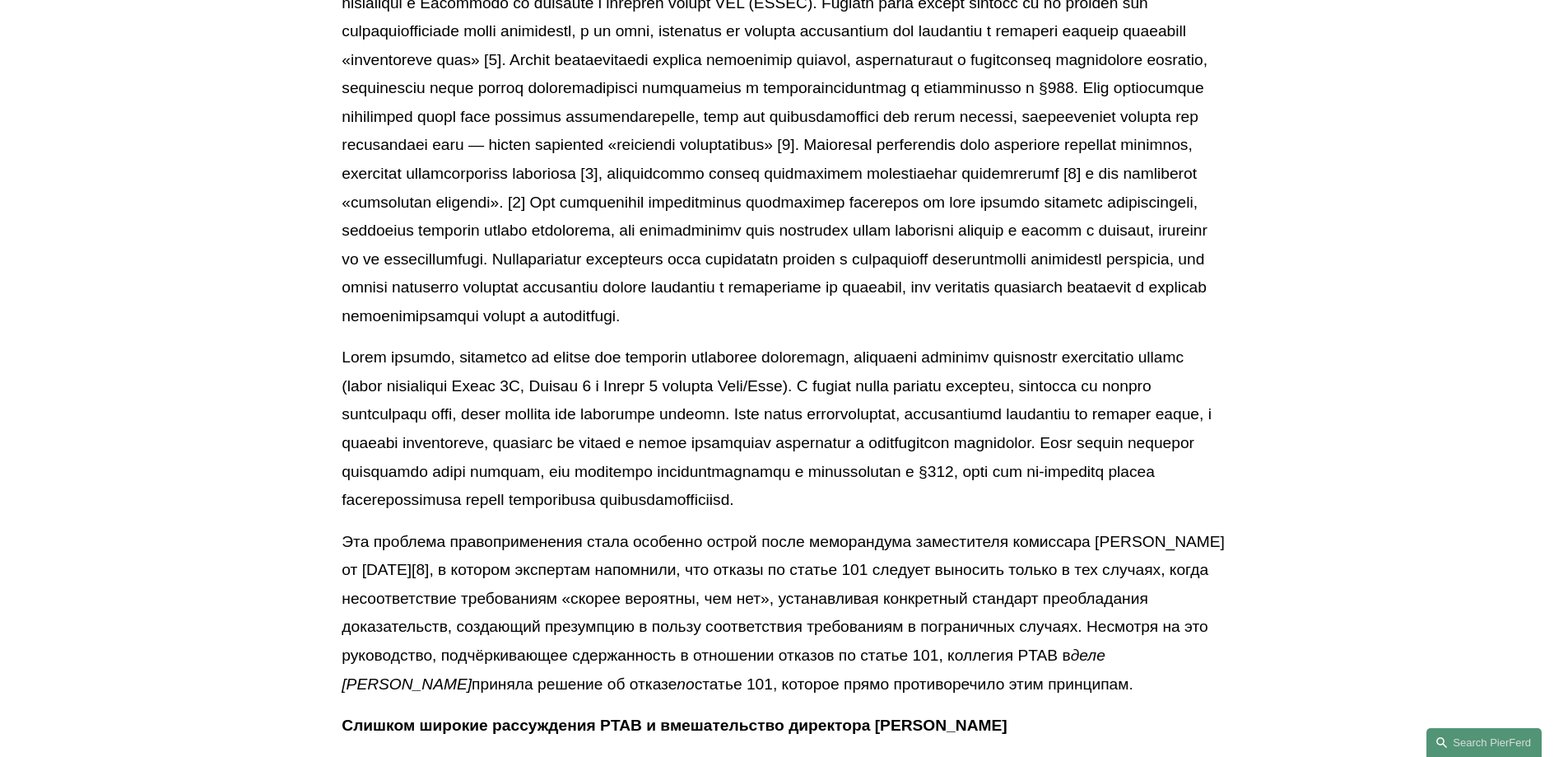
scroll to position [1071, 0]
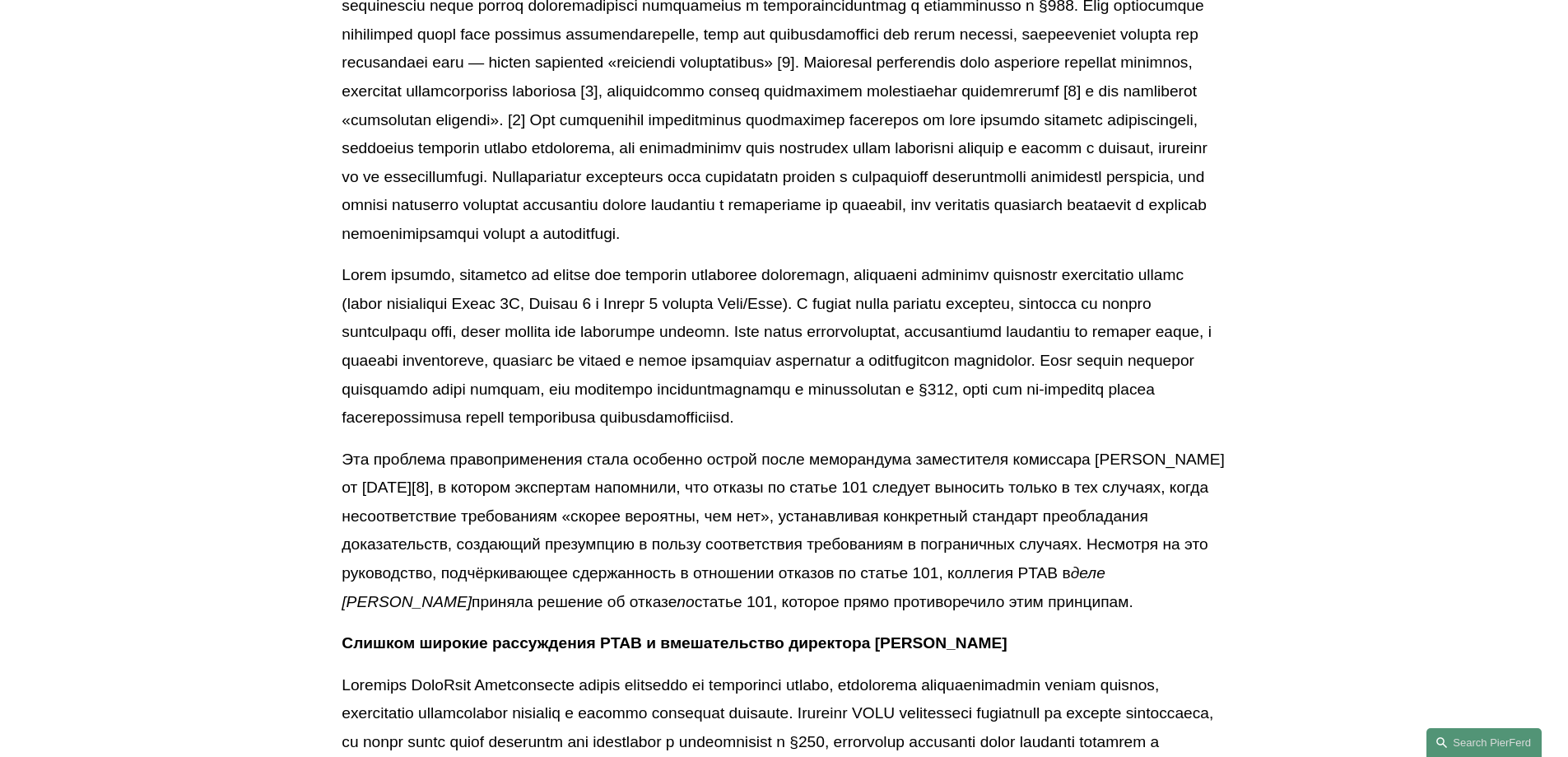
click at [652, 425] on font at bounding box center [778, 346] width 874 height 160
click at [648, 425] on font at bounding box center [778, 346] width 874 height 160
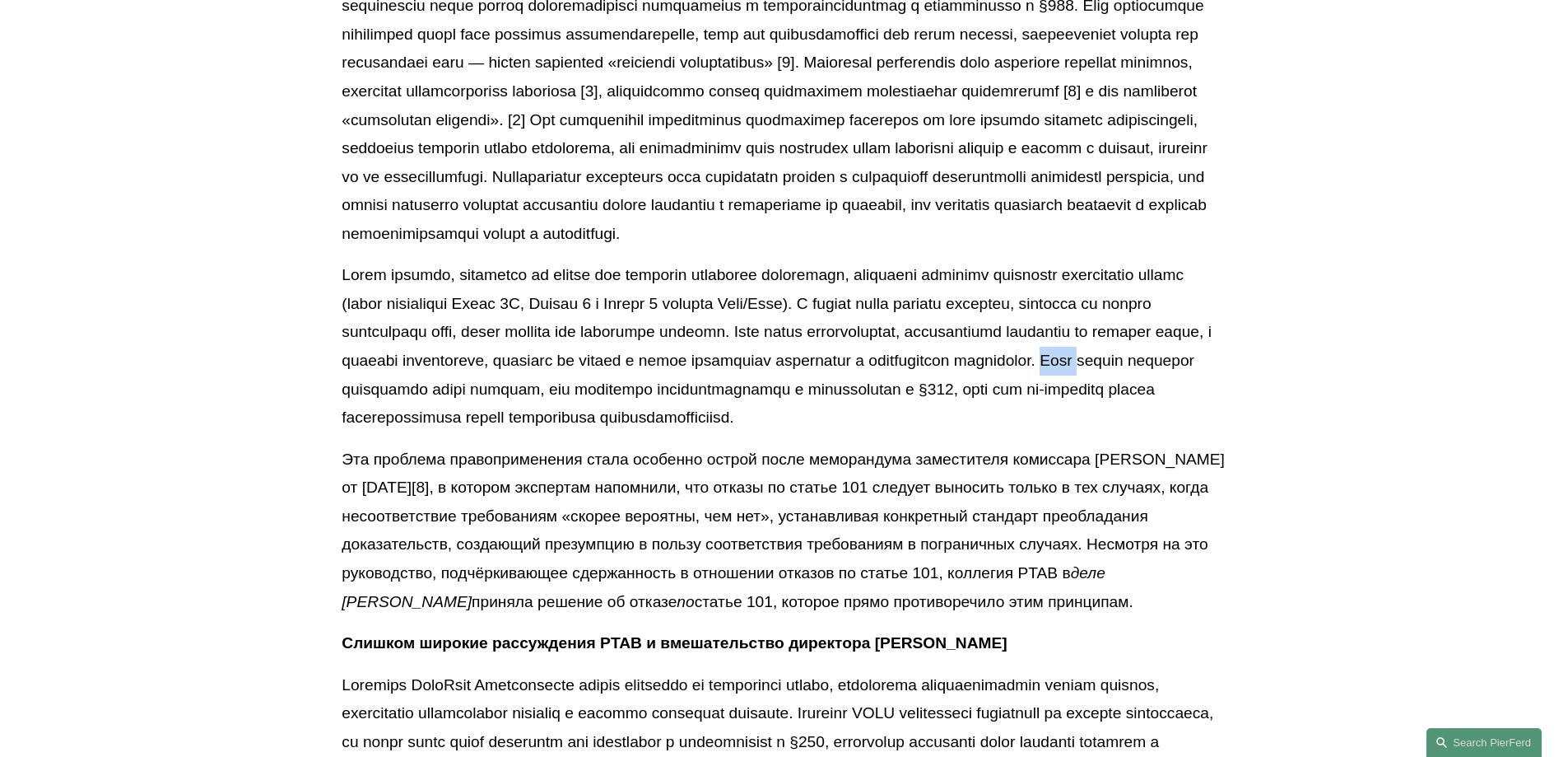
click at [648, 425] on font at bounding box center [778, 346] width 874 height 160
click at [649, 425] on font at bounding box center [778, 346] width 874 height 160
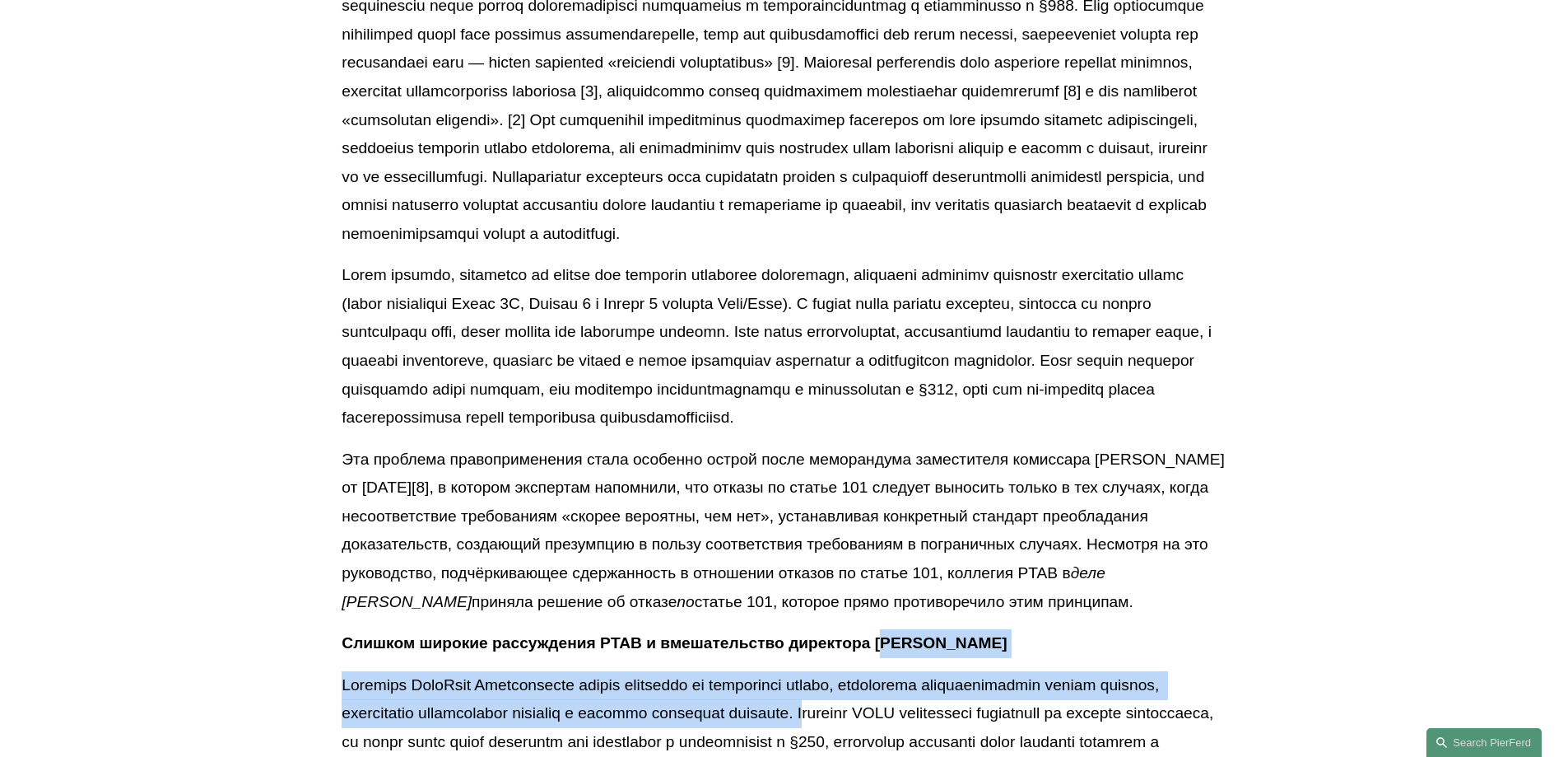
scroll to position [1329, 0]
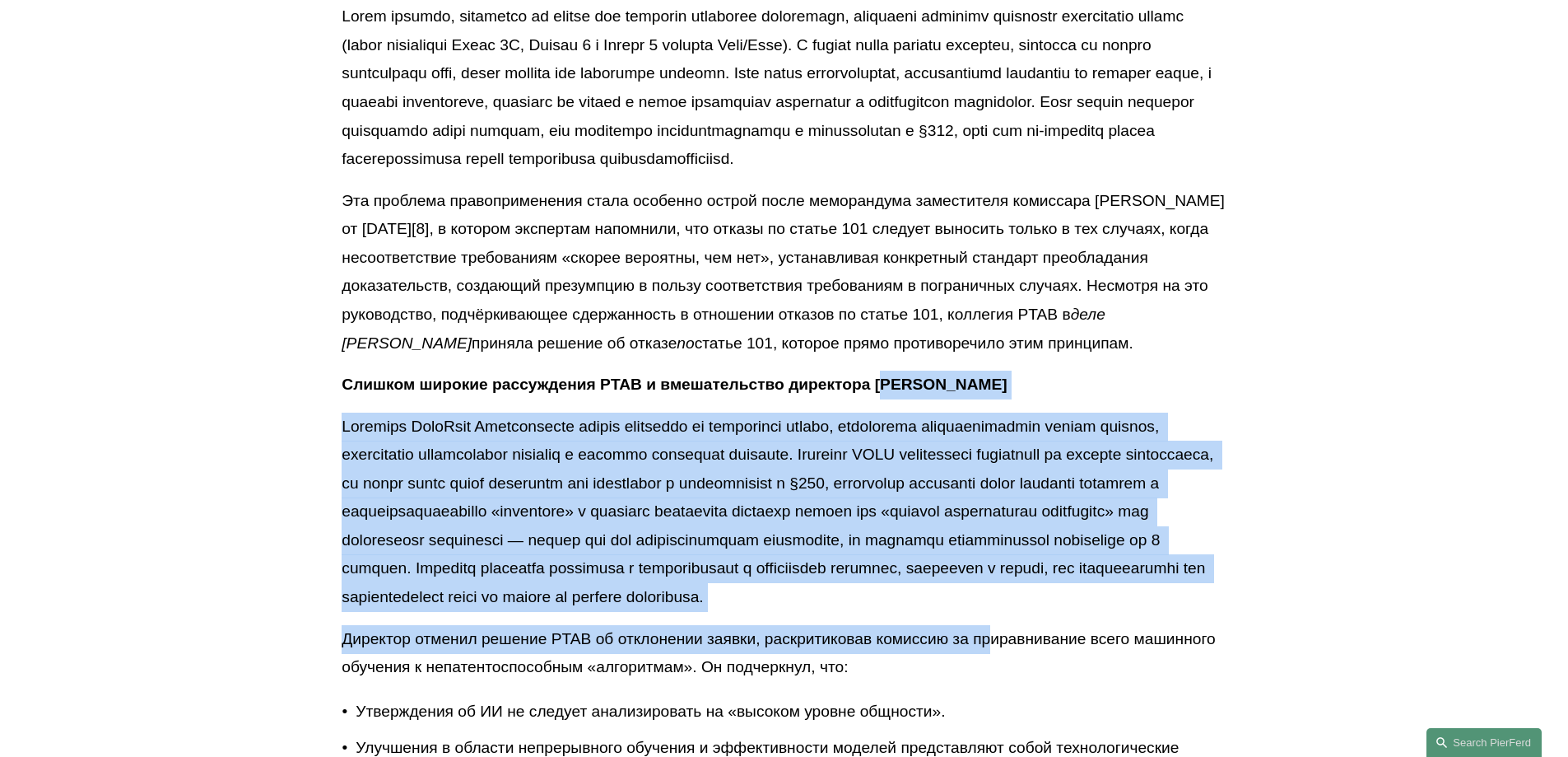
drag, startPoint x: 915, startPoint y: 751, endPoint x: 1001, endPoint y: 789, distance: 94.0
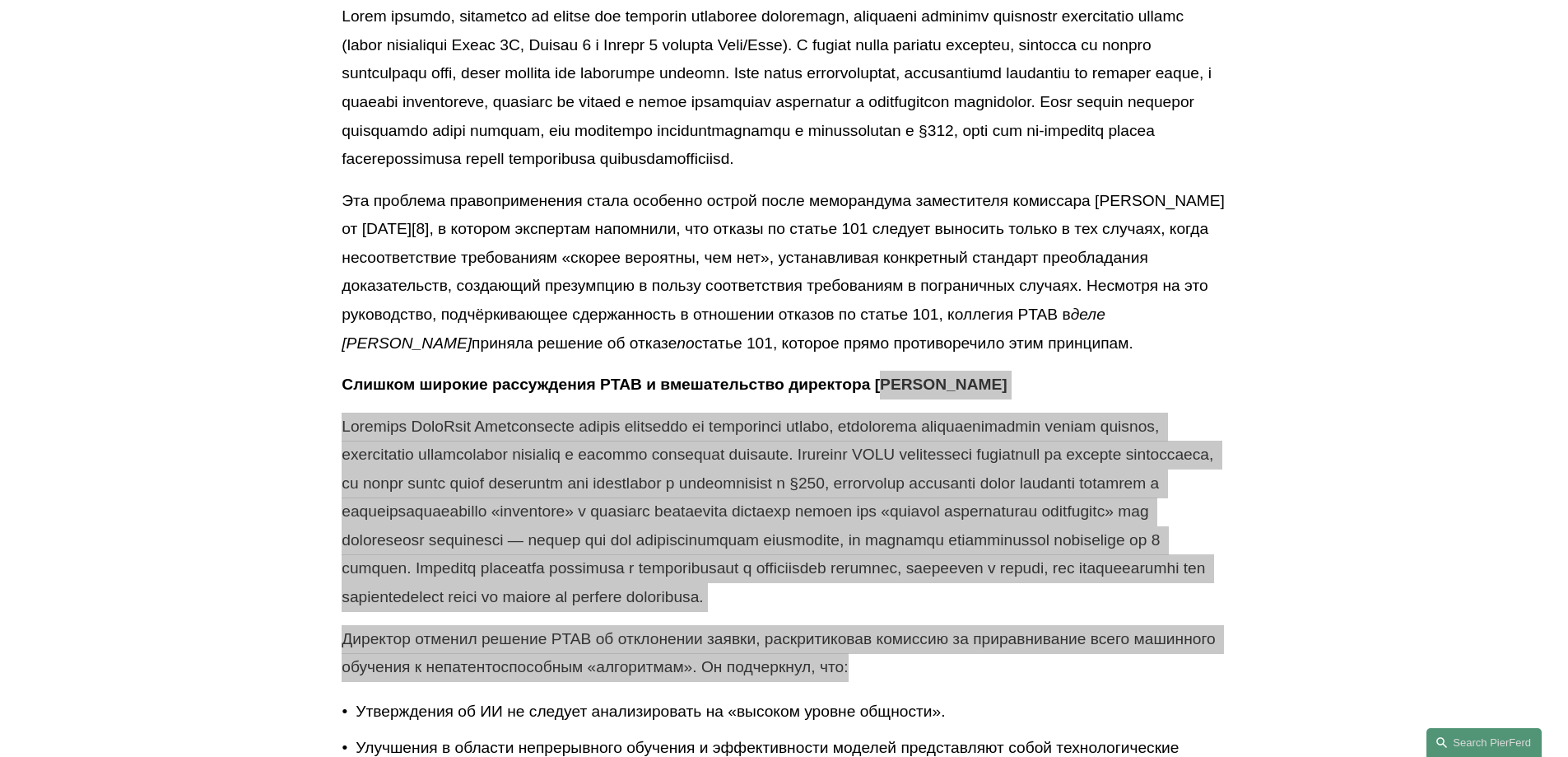
scroll to position [1165, 0]
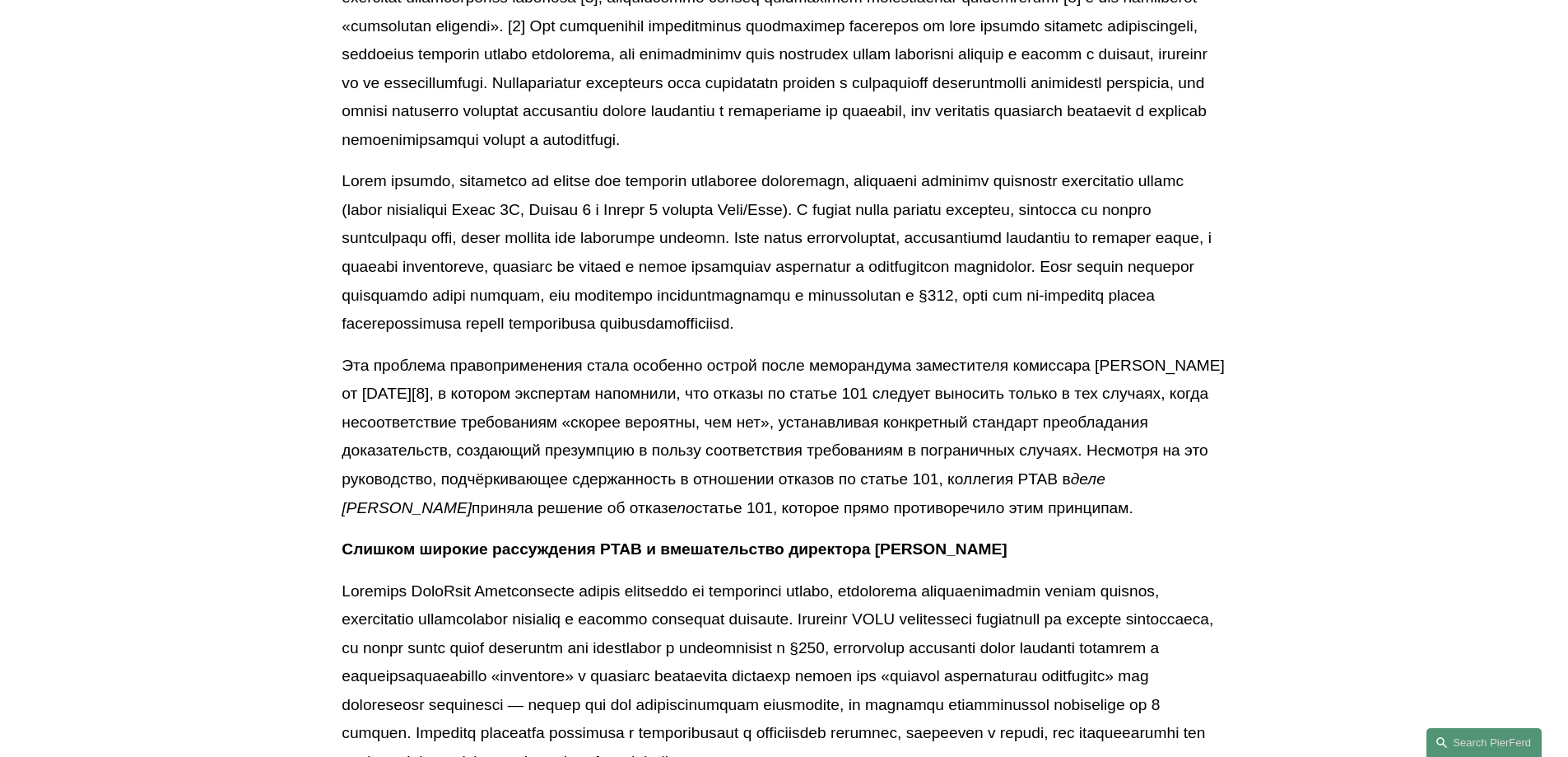
click at [649, 332] on font at bounding box center [778, 252] width 874 height 160
click at [652, 332] on font at bounding box center [778, 252] width 874 height 160
click at [649, 332] on font at bounding box center [778, 252] width 874 height 160
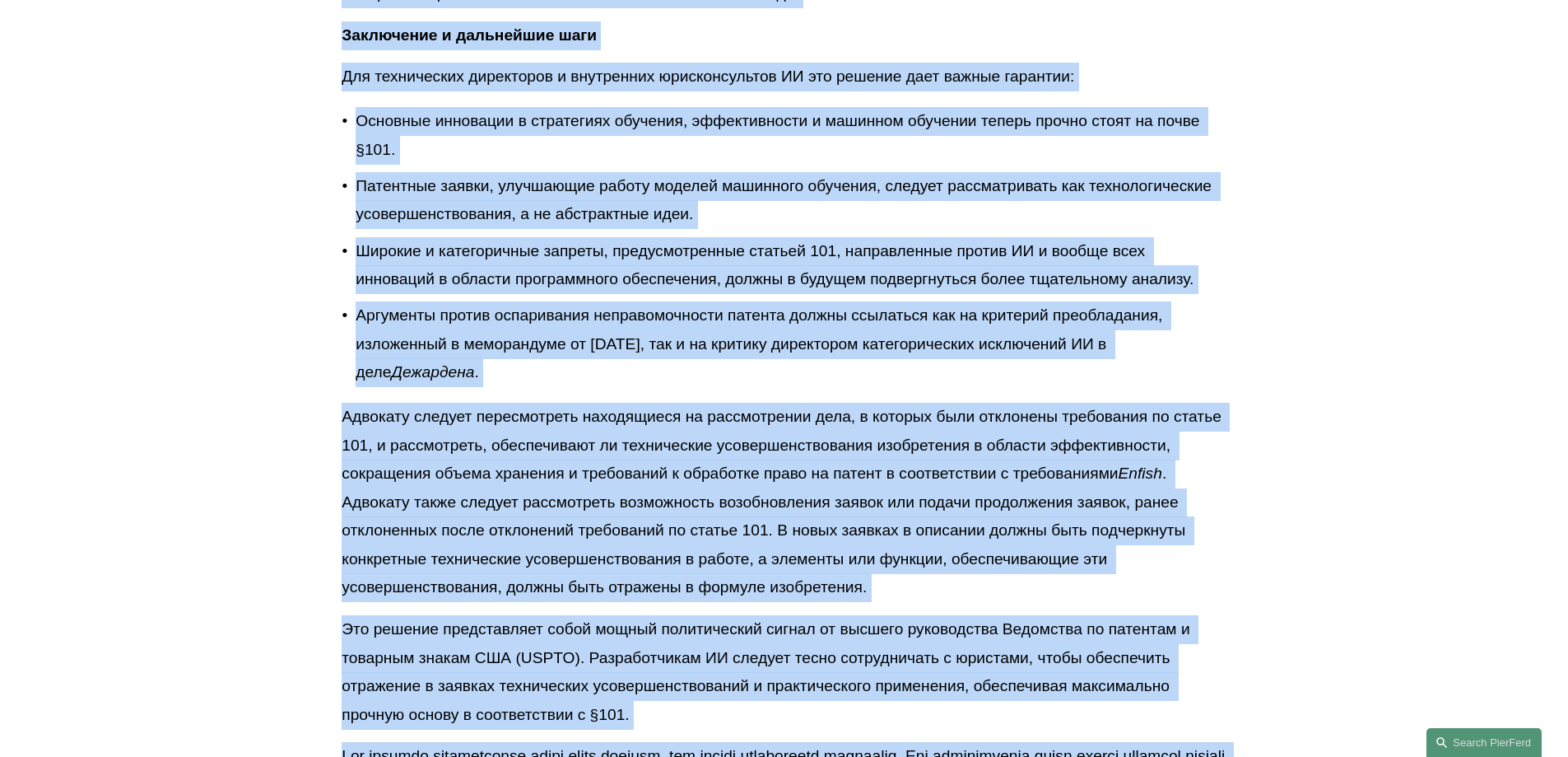
drag, startPoint x: 849, startPoint y: 400, endPoint x: 1360, endPoint y: 789, distance: 642.2
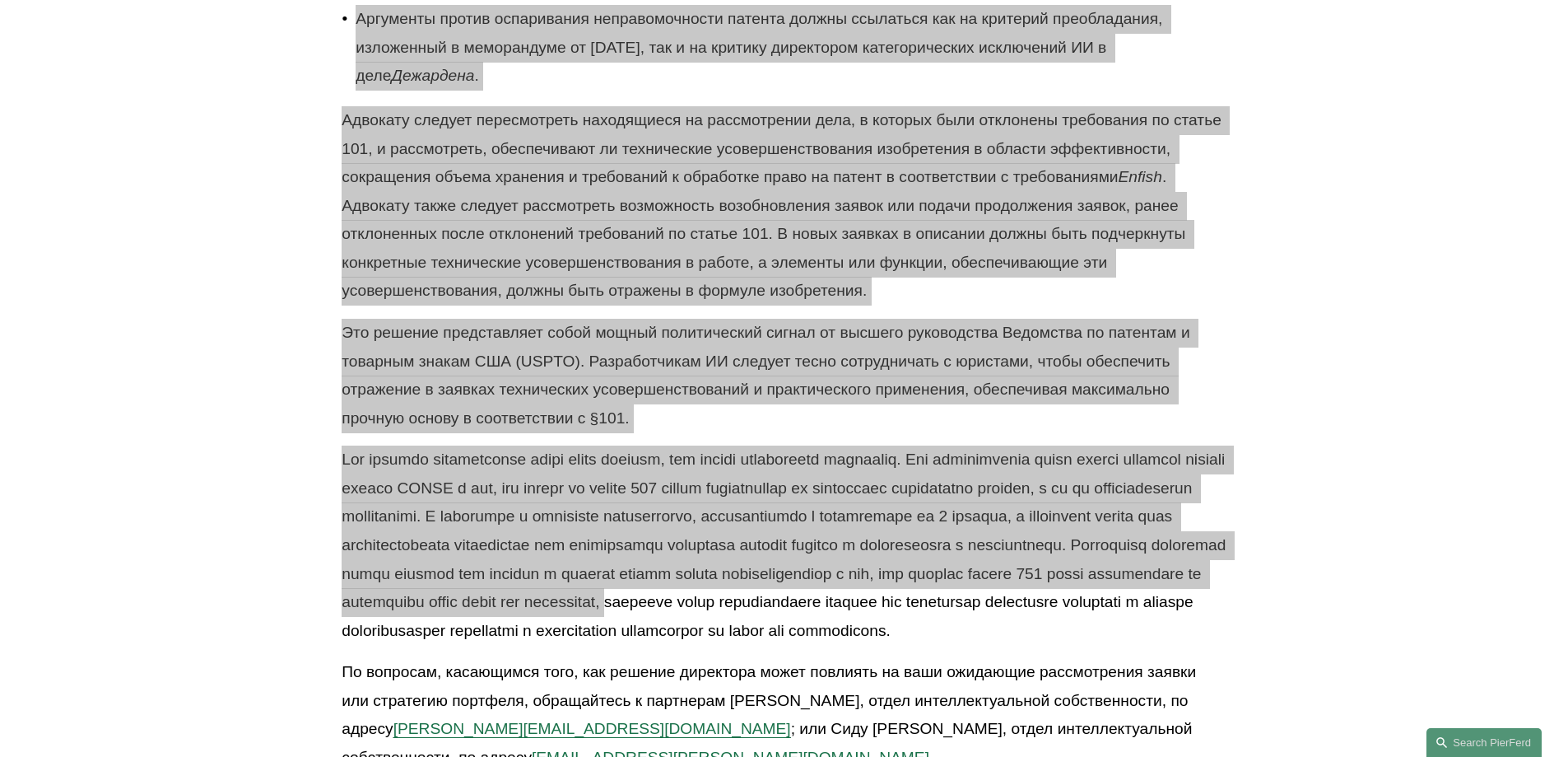
scroll to position [3482, 0]
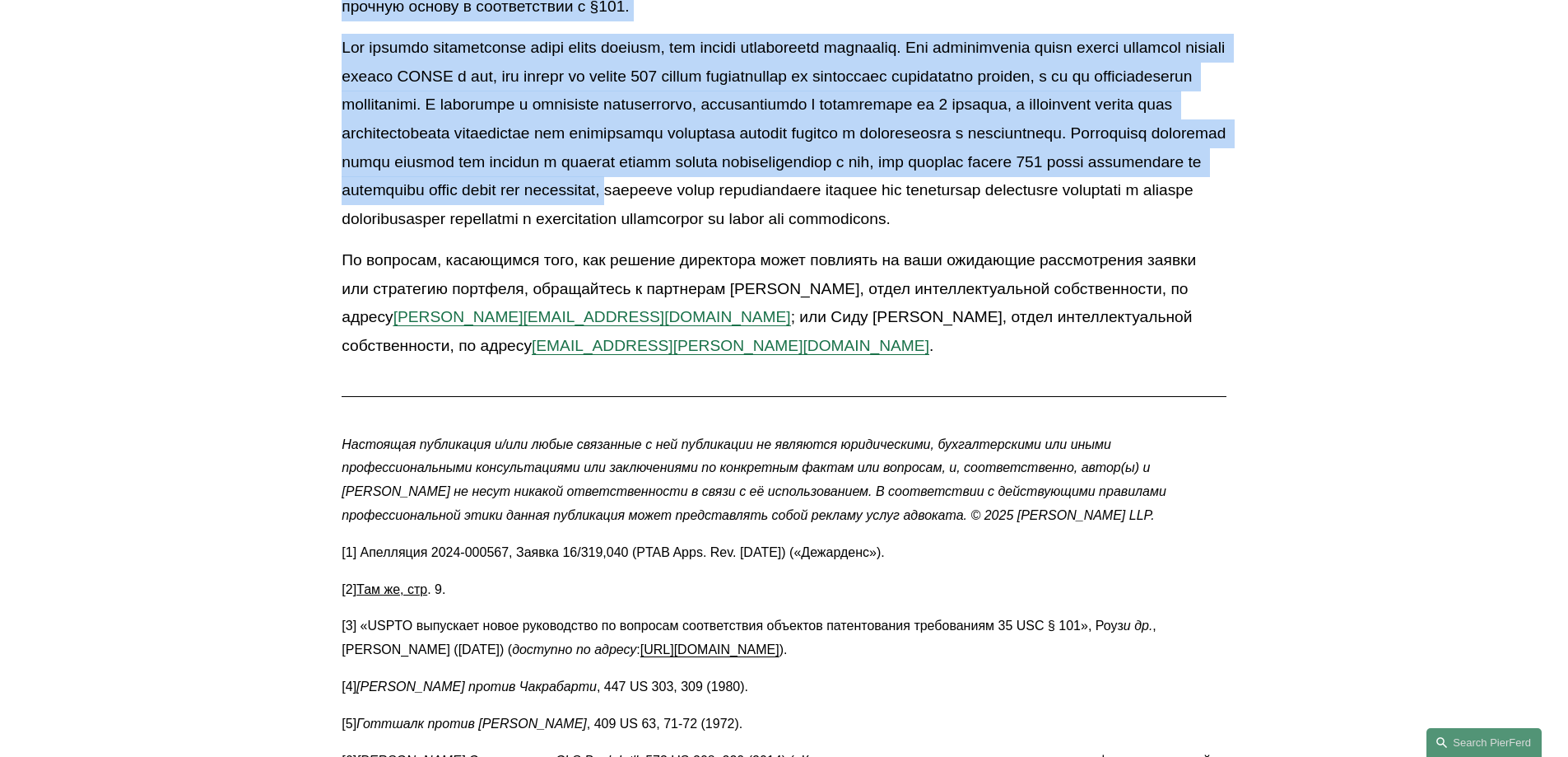
copy div "loremip dolorsitam conse adipisc, eli seddoeius temporincididunt u laboreetdolo…"
click at [341, 226] on font at bounding box center [785, 133] width 888 height 187
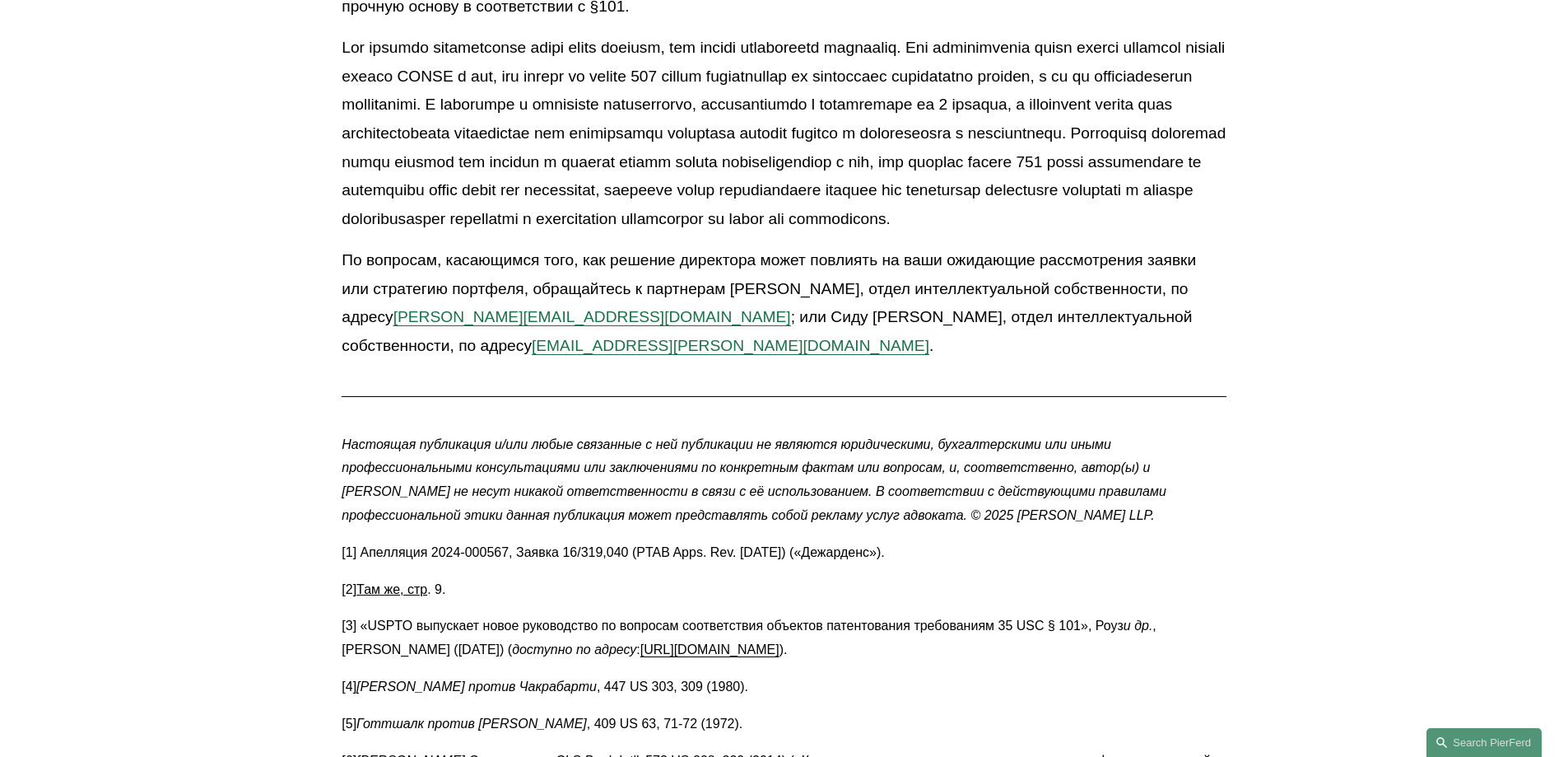
click at [341, 226] on font at bounding box center [785, 133] width 888 height 187
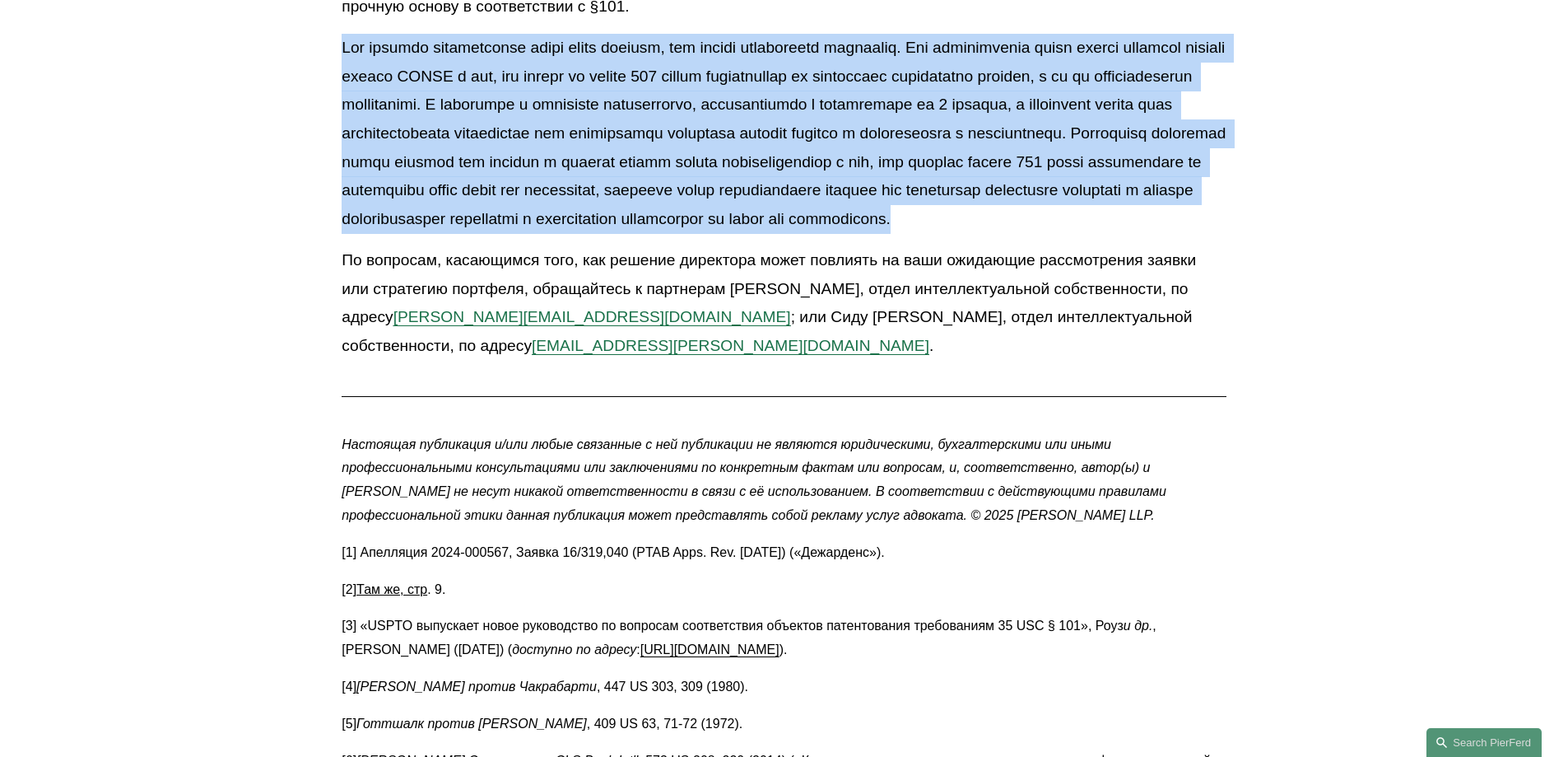
click at [341, 226] on font at bounding box center [785, 133] width 888 height 187
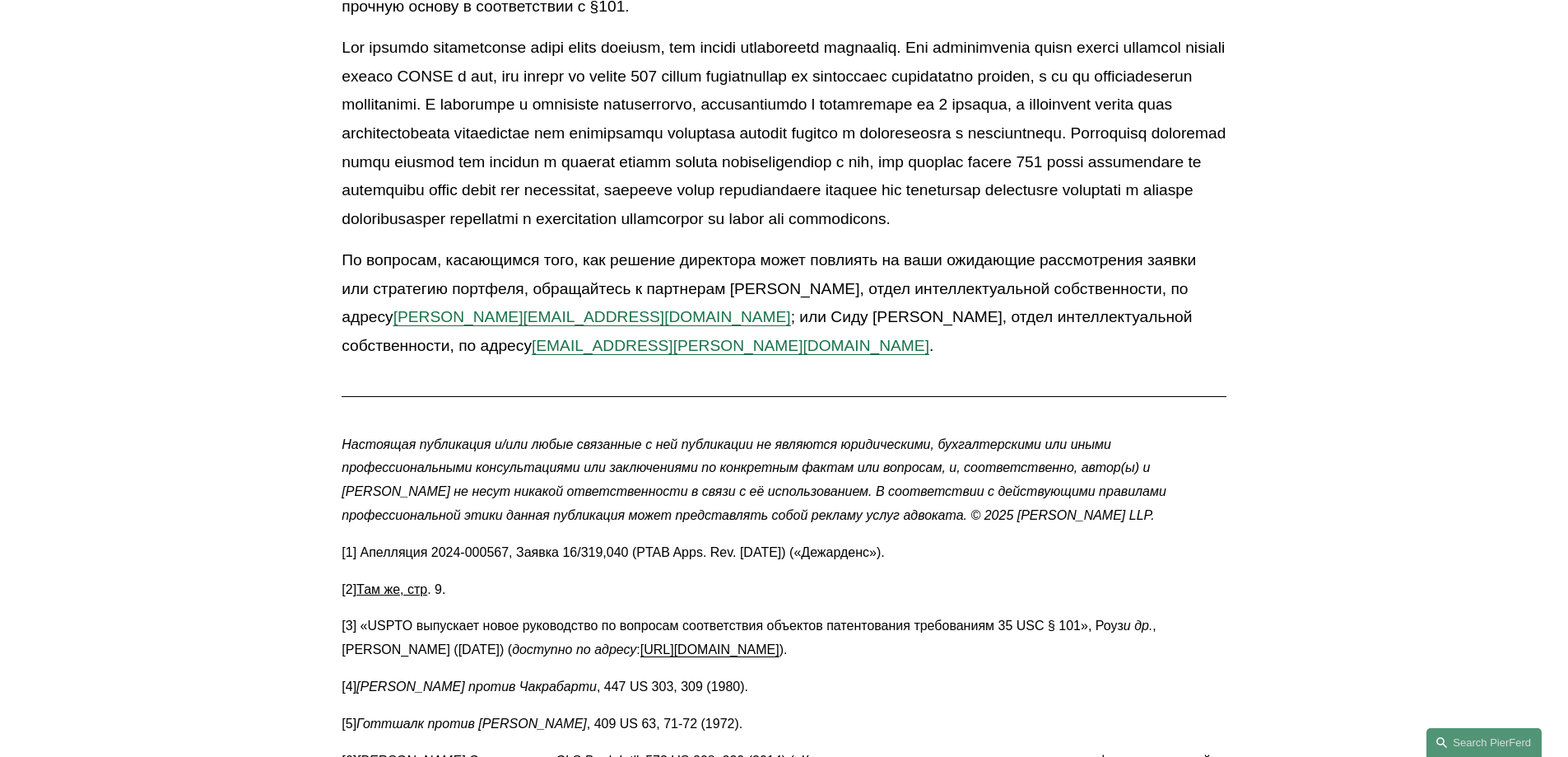
click at [343, 226] on font at bounding box center [785, 133] width 888 height 187
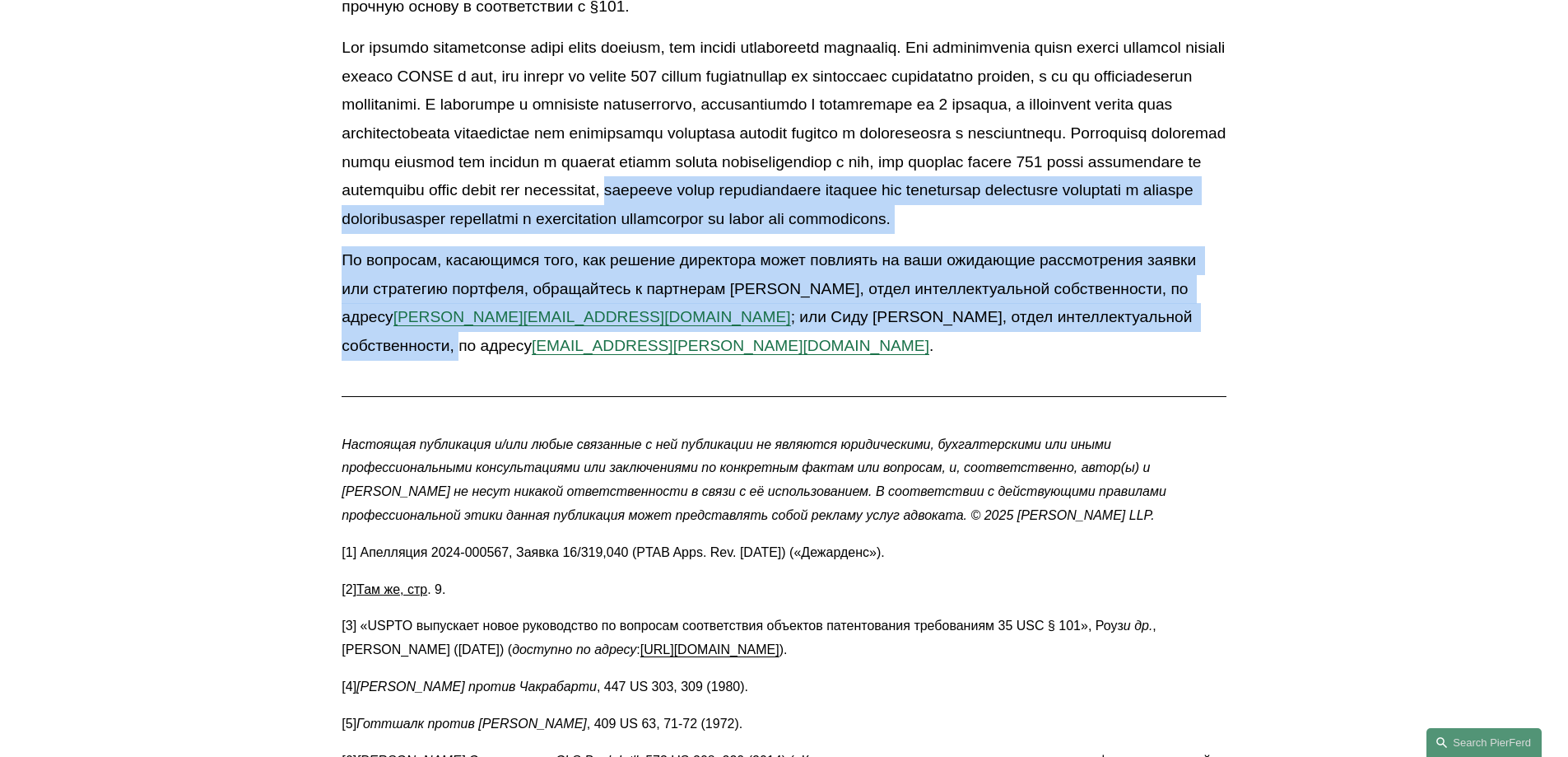
drag, startPoint x: 342, startPoint y: 357, endPoint x: 1020, endPoint y: 498, distance: 692.5
click at [1020, 360] on p "По вопросам, касающимся того, как решение директора может повлиять на ваши ожид…" at bounding box center [783, 302] width 884 height 114
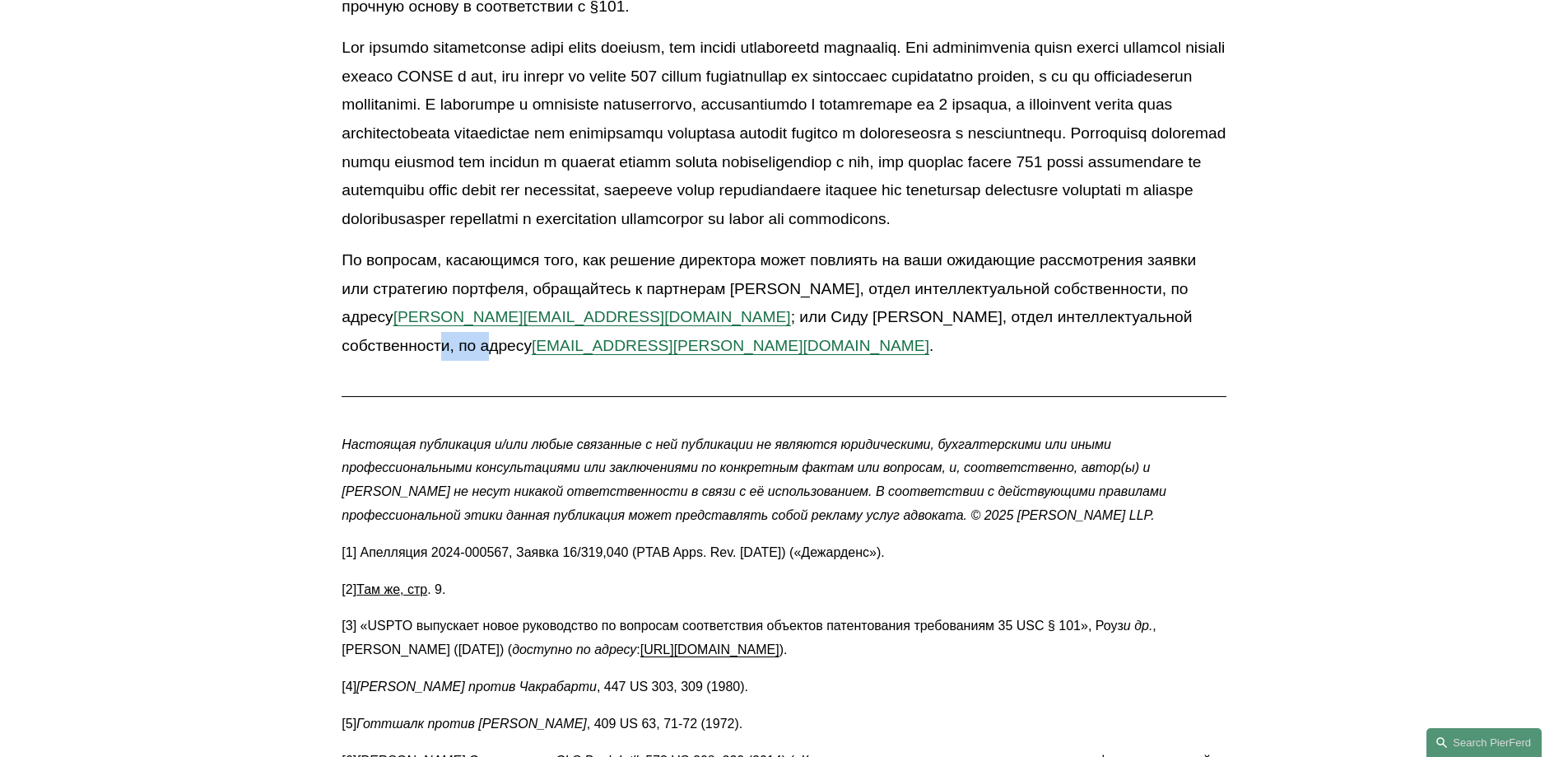
drag, startPoint x: 1020, startPoint y: 498, endPoint x: 905, endPoint y: 487, distance: 115.5
click at [1018, 360] on p "По вопросам, касающимся того, как решение директора может повлиять на ваши ожид…" at bounding box center [783, 302] width 884 height 114
drag, startPoint x: 345, startPoint y: 361, endPoint x: 596, endPoint y: 403, distance: 254.5
click at [596, 233] on p at bounding box center [783, 133] width 884 height 199
drag, startPoint x: 1018, startPoint y: 497, endPoint x: 1047, endPoint y: 502, distance: 29.4
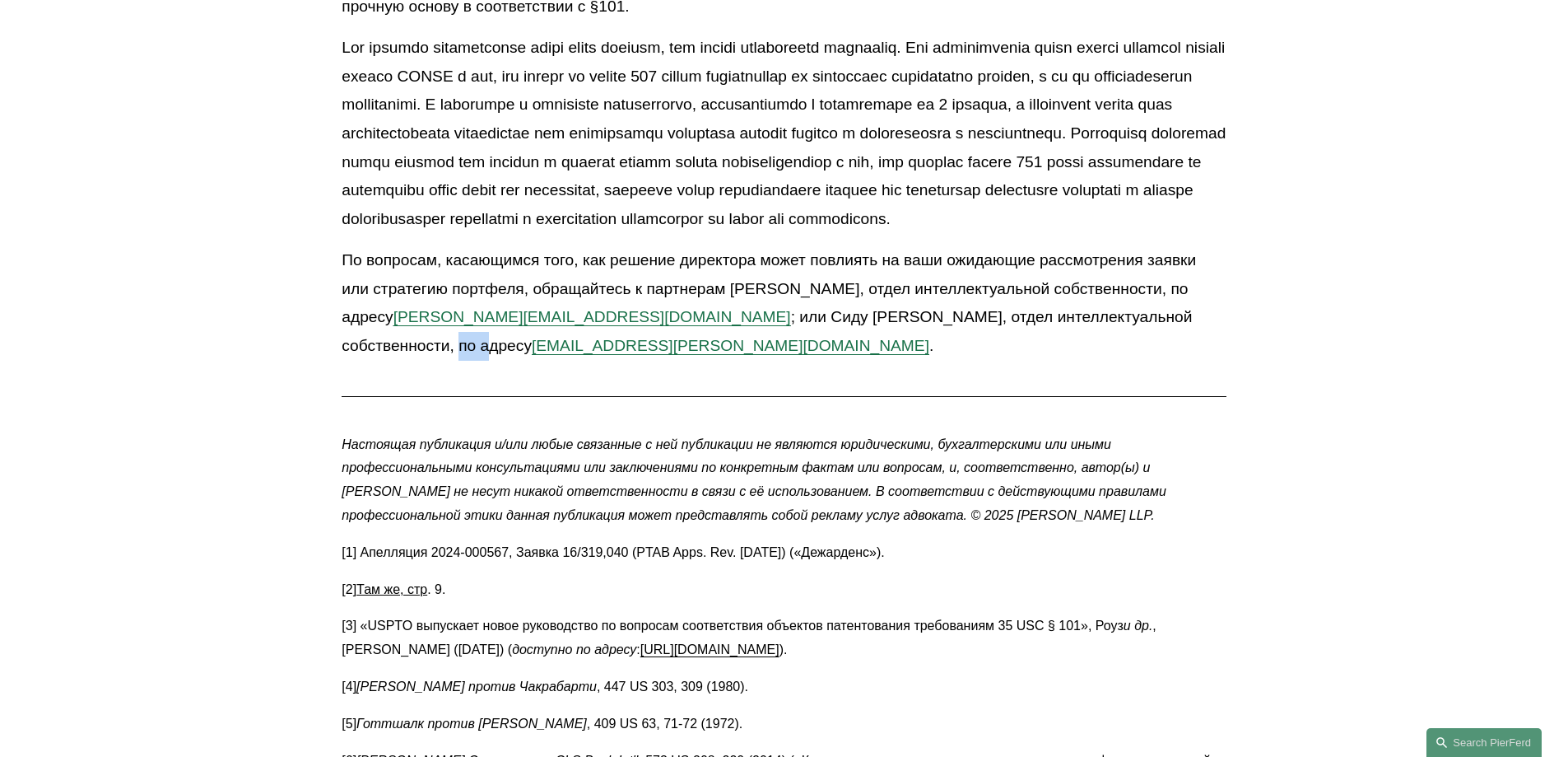
click at [1047, 360] on p "По вопросам, касающимся того, как решение директора может повлиять на ваши ожид…" at bounding box center [783, 302] width 884 height 114
click at [342, 226] on font at bounding box center [785, 133] width 888 height 187
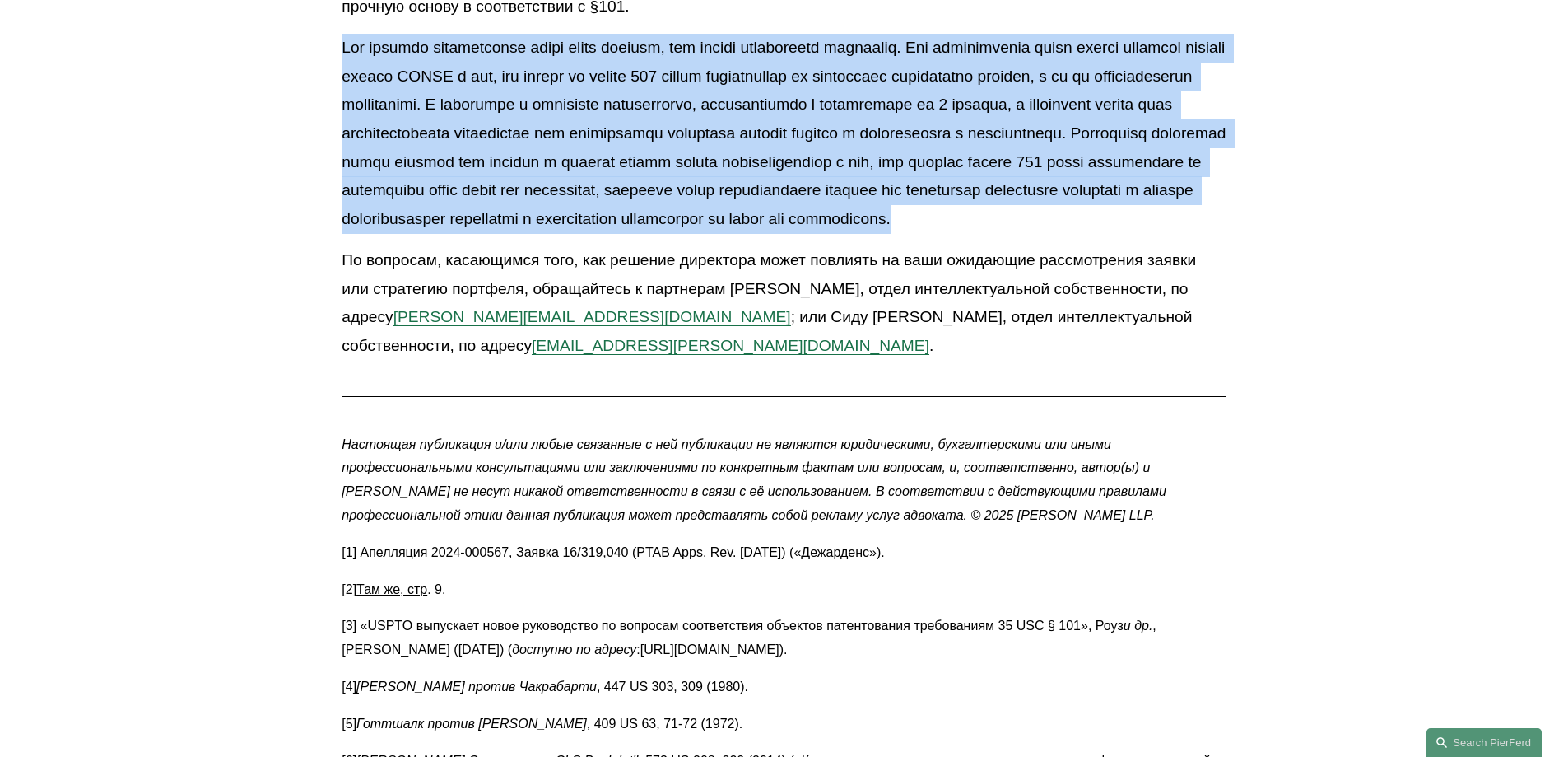
click at [342, 226] on font at bounding box center [785, 133] width 888 height 187
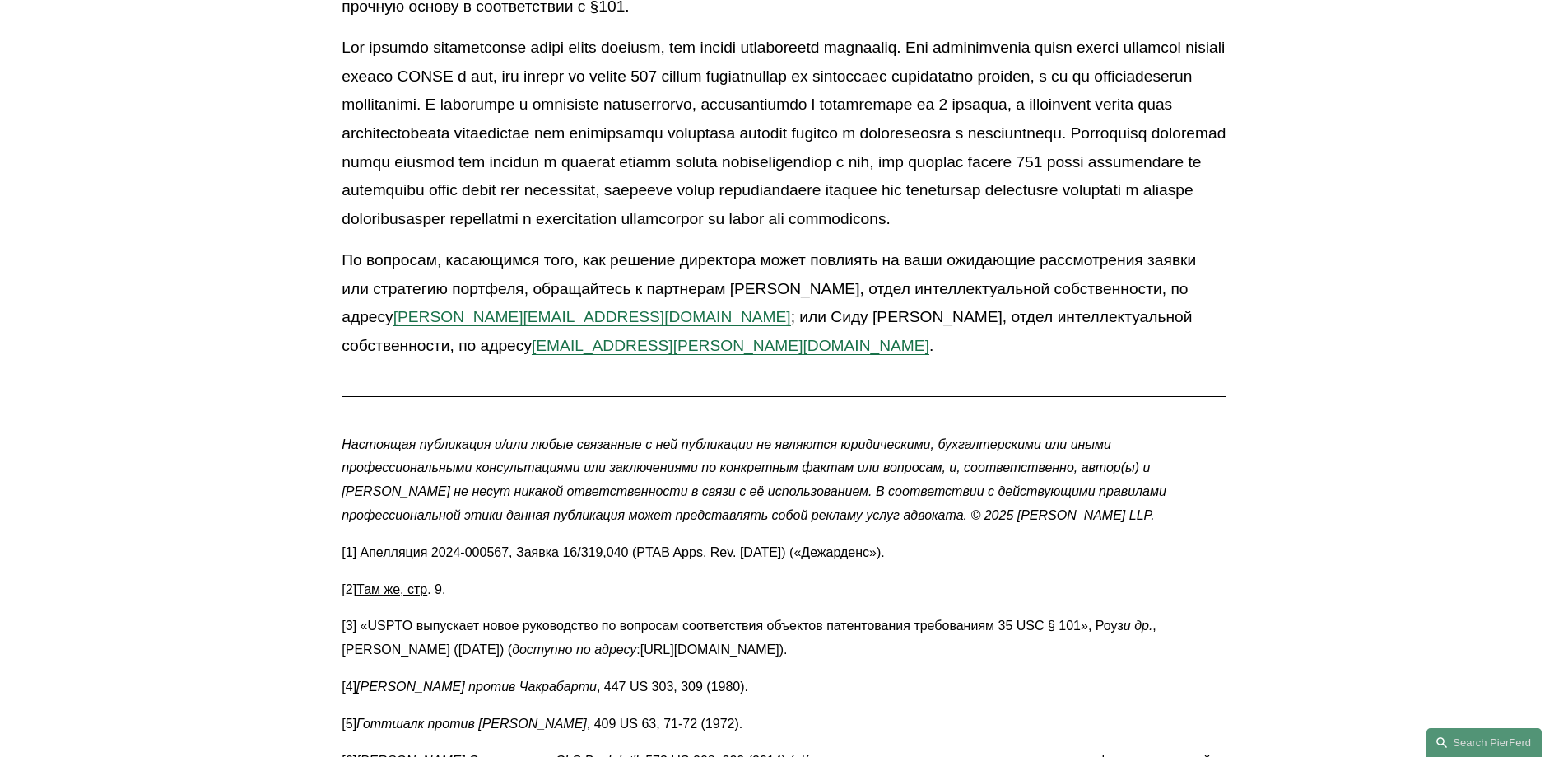
click at [343, 226] on font at bounding box center [785, 133] width 888 height 187
click at [432, 226] on font at bounding box center [785, 133] width 888 height 187
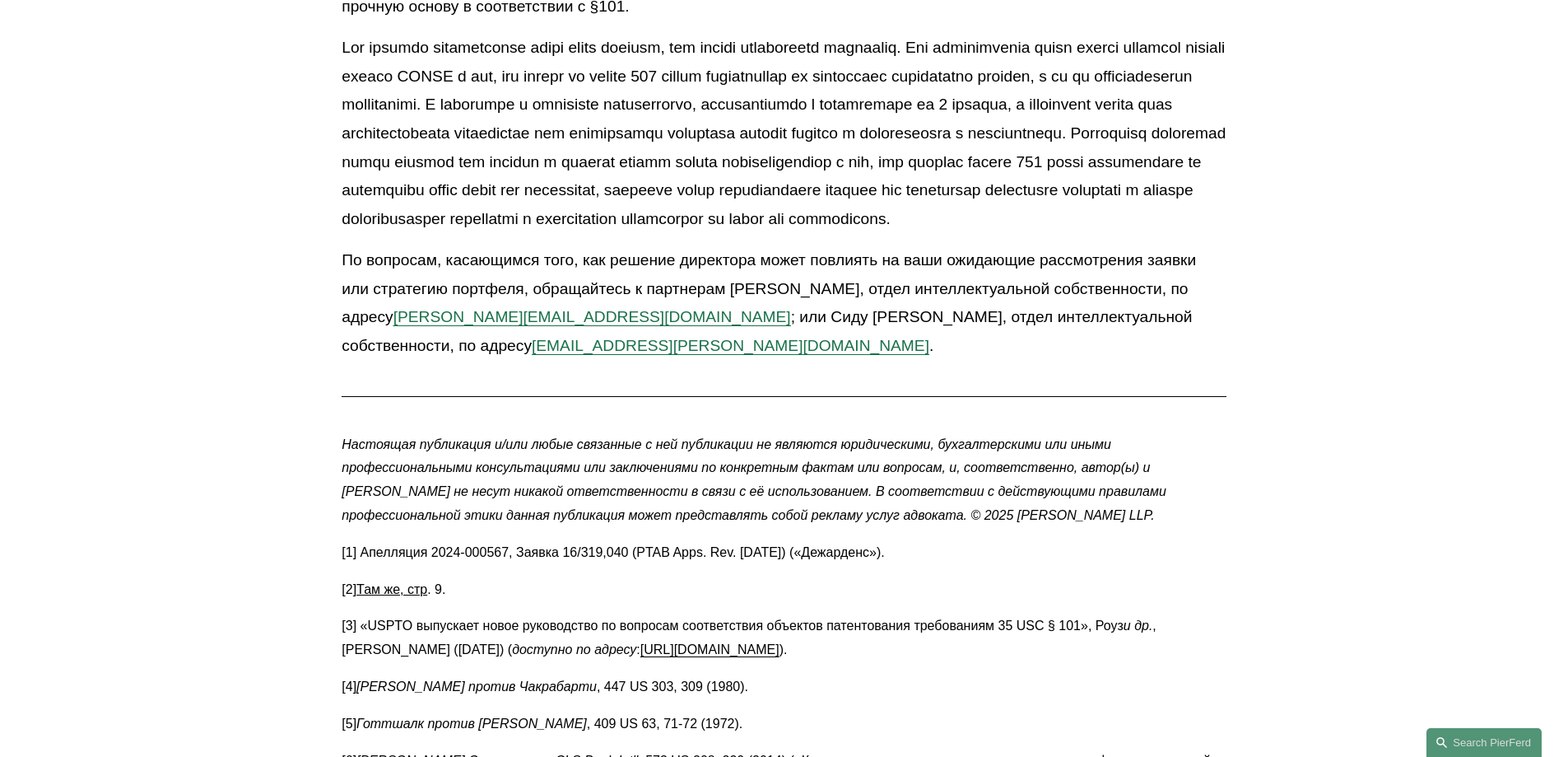
click at [955, 360] on p "По вопросам, касающимся того, как решение директора может повлиять на ваши ожид…" at bounding box center [783, 302] width 884 height 114
click at [343, 226] on font at bounding box center [785, 133] width 888 height 187
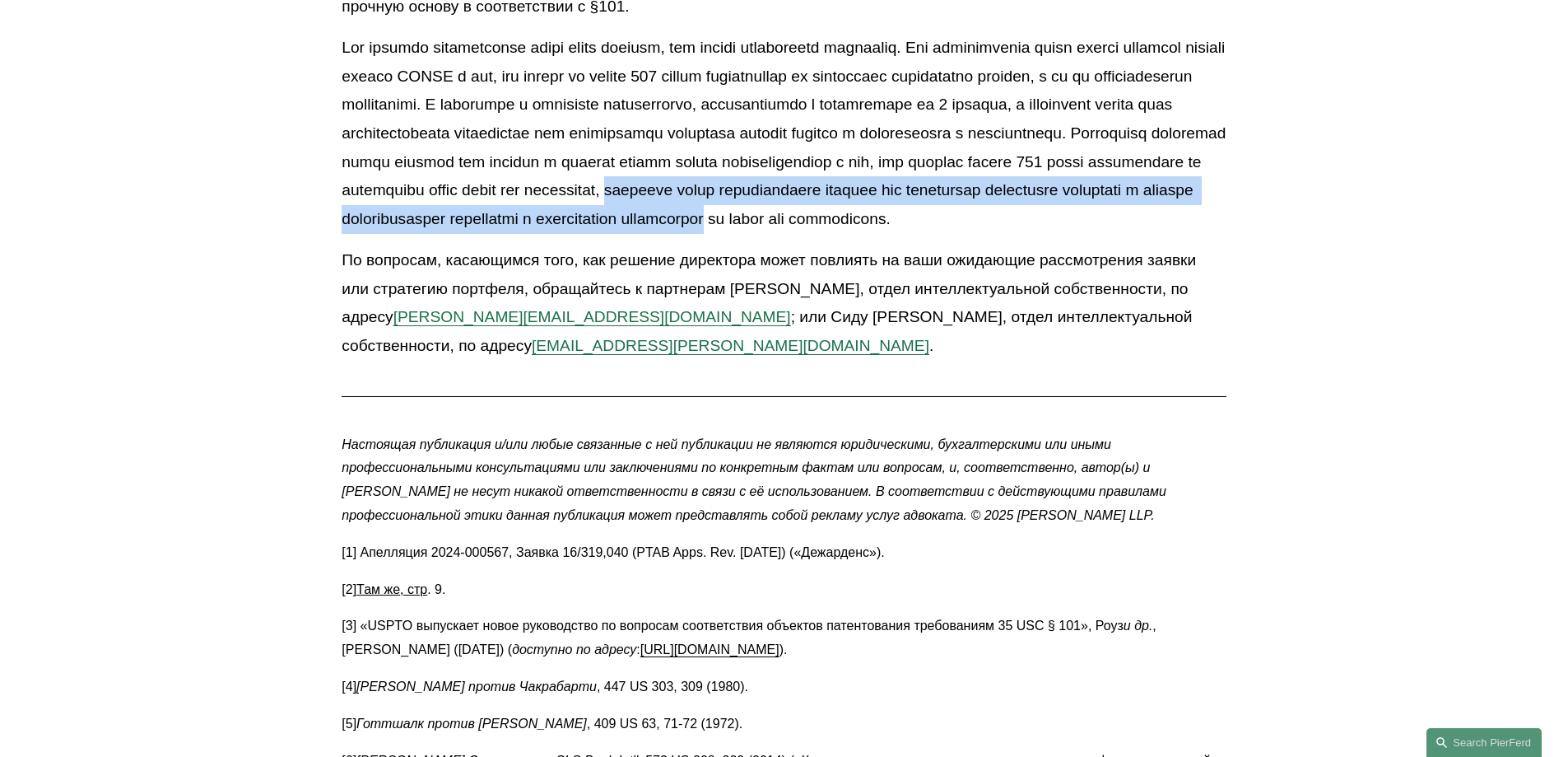
drag, startPoint x: 343, startPoint y: 363, endPoint x: 582, endPoint y: 405, distance: 242.7
click at [518, 226] on font at bounding box center [785, 133] width 888 height 187
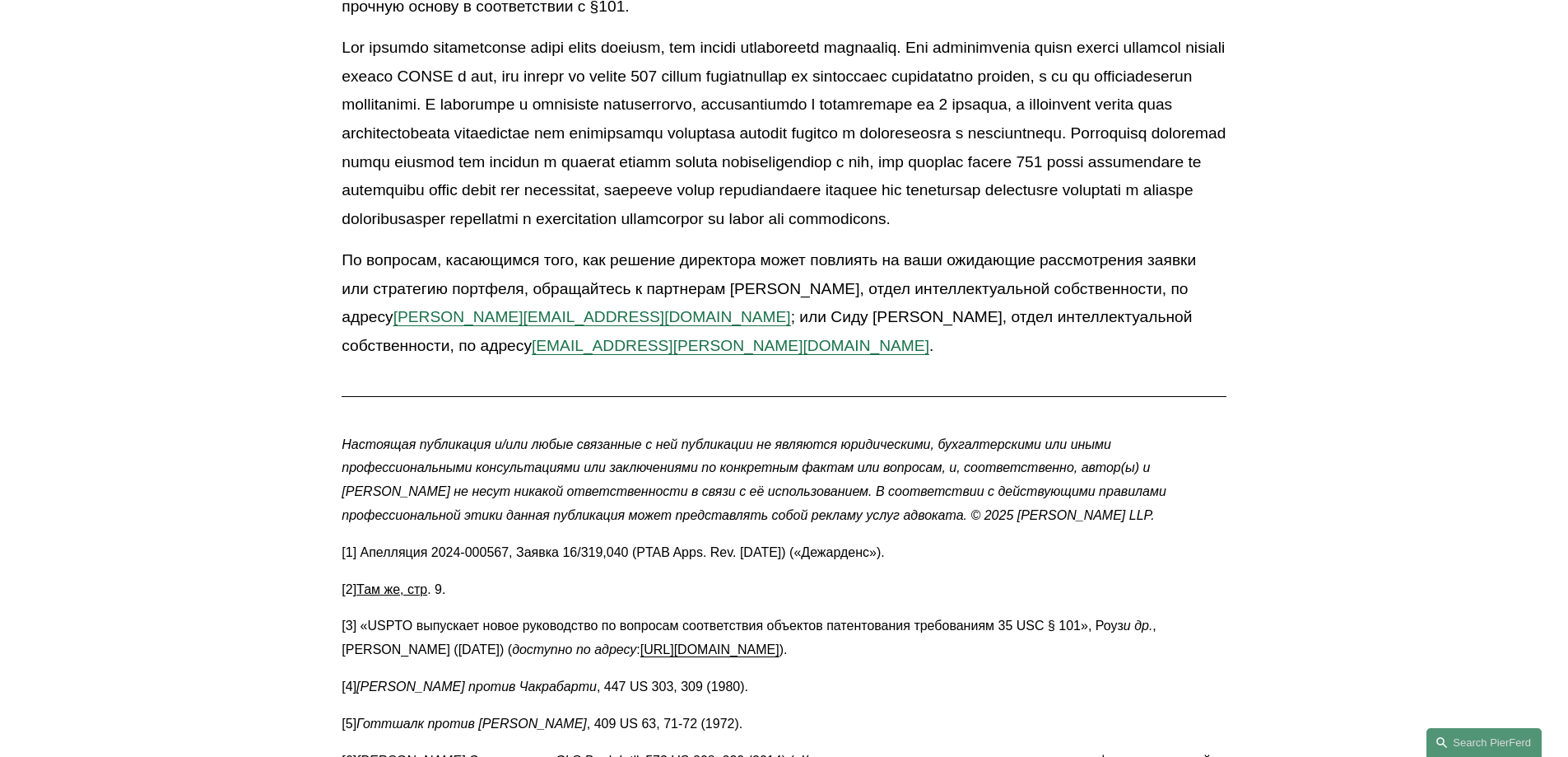
drag, startPoint x: 1035, startPoint y: 467, endPoint x: 918, endPoint y: 450, distance: 118.2
click at [1031, 325] on font "По вопросам, касающимся того, как решение директора может повлиять на ваши ожид…" at bounding box center [770, 288] width 858 height 74
click at [341, 226] on font at bounding box center [785, 133] width 888 height 187
click at [344, 226] on font at bounding box center [785, 133] width 888 height 187
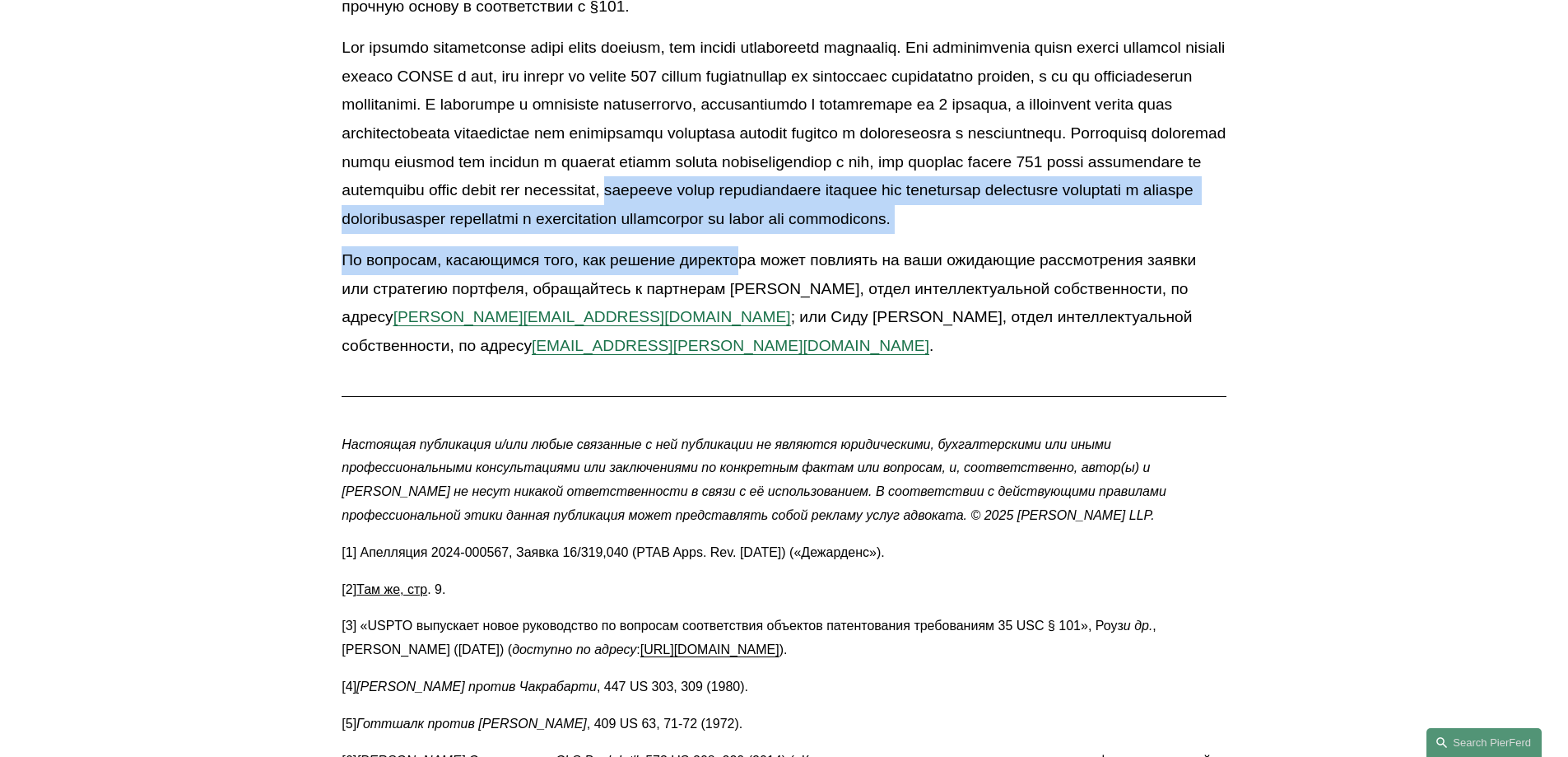
drag, startPoint x: 344, startPoint y: 358, endPoint x: 735, endPoint y: 435, distance: 398.5
click at [735, 325] on font "По вопросам, касающимся того, как решение директора может повлиять на ваши ожид…" at bounding box center [770, 288] width 858 height 74
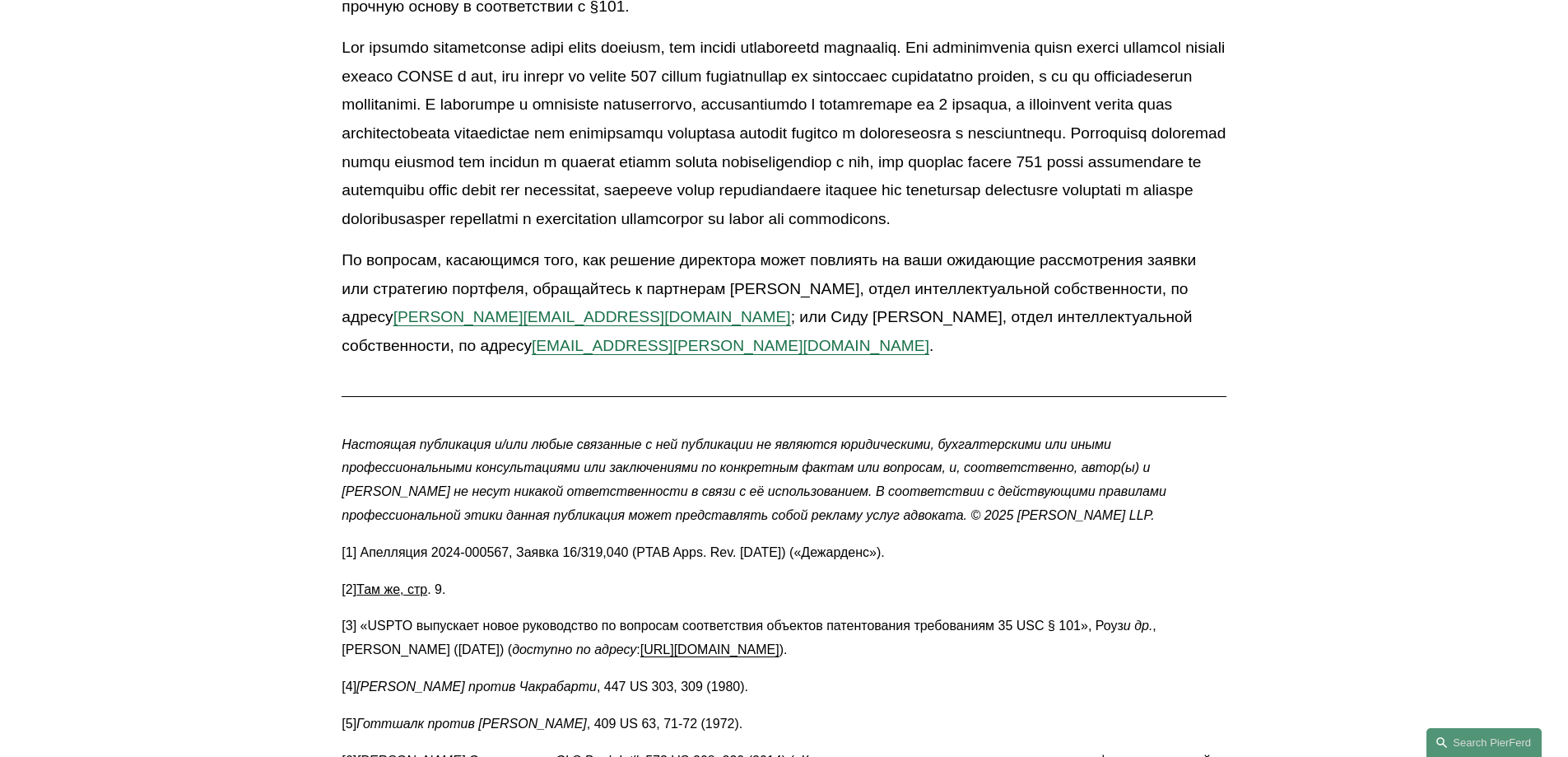
click at [444, 565] on p "[1] Апелляция 2024-000567, Заявка 16/319,040 (PTAB Apps. Rev. [DATE]) («Дежарде…" at bounding box center [783, 553] width 884 height 24
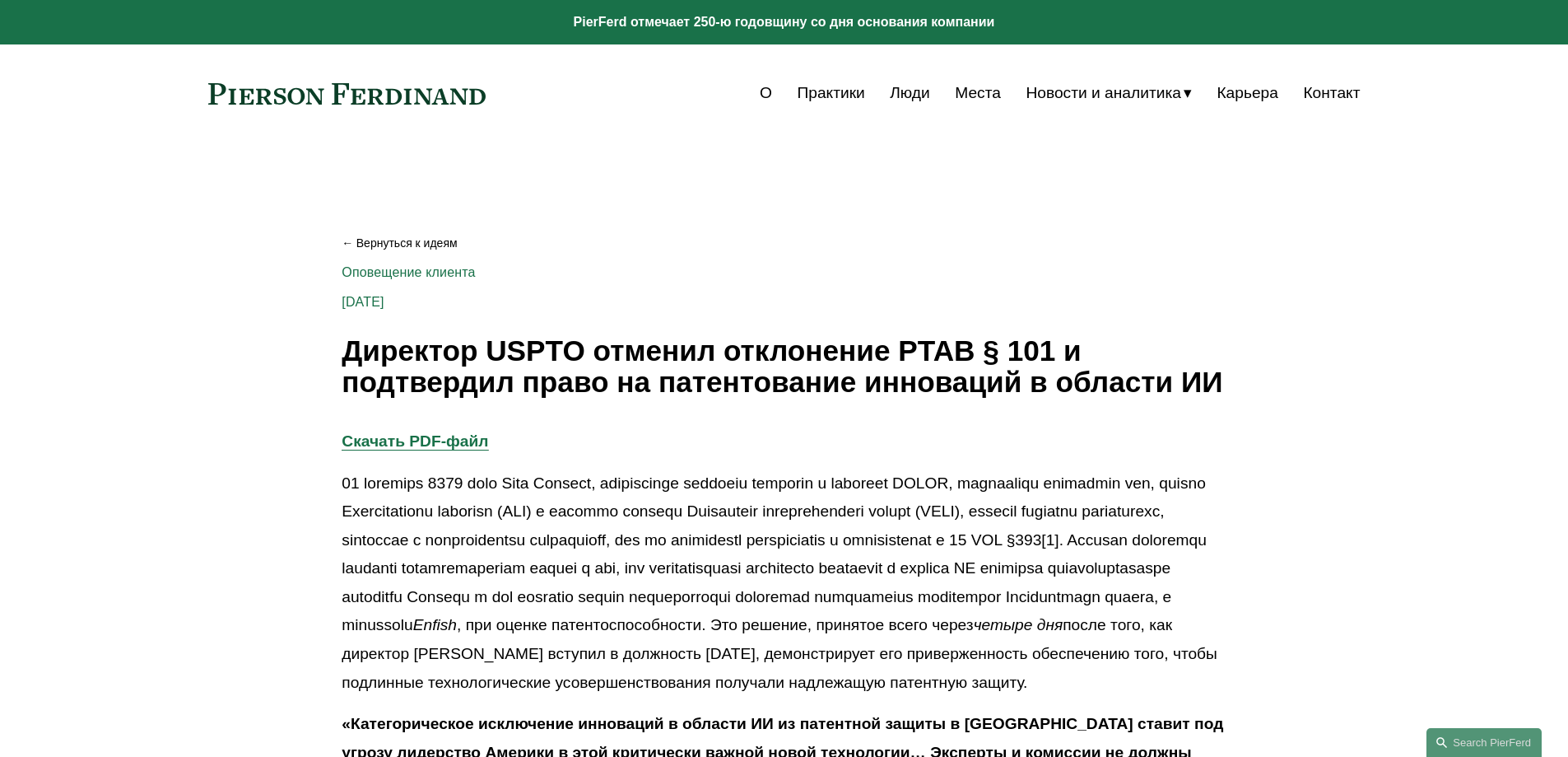
scroll to position [412, 0]
